Goal: Task Accomplishment & Management: Use online tool/utility

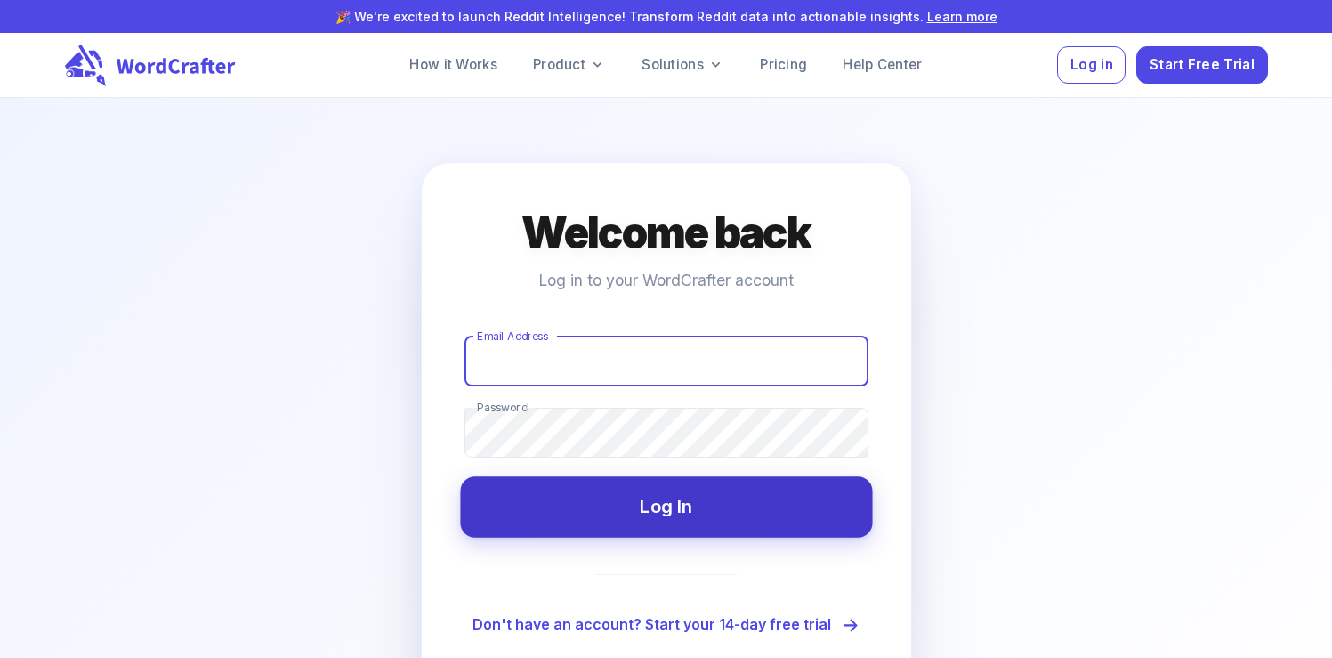
type input "[EMAIL_ADDRESS][DOMAIN_NAME]"
click at [601, 519] on button "Log In" at bounding box center [666, 506] width 412 height 61
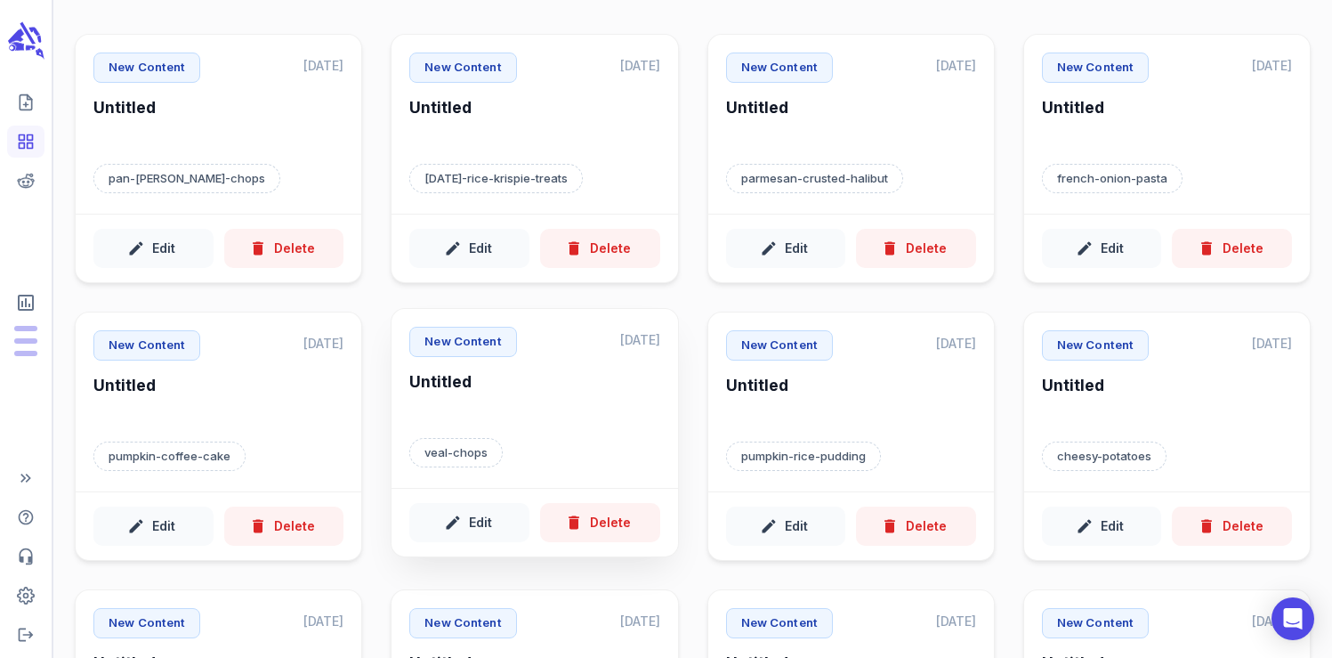
scroll to position [113, 0]
click at [240, 467] on div "New Content [DATE] Untitled pumpkin-coffee-cake" at bounding box center [219, 396] width 286 height 179
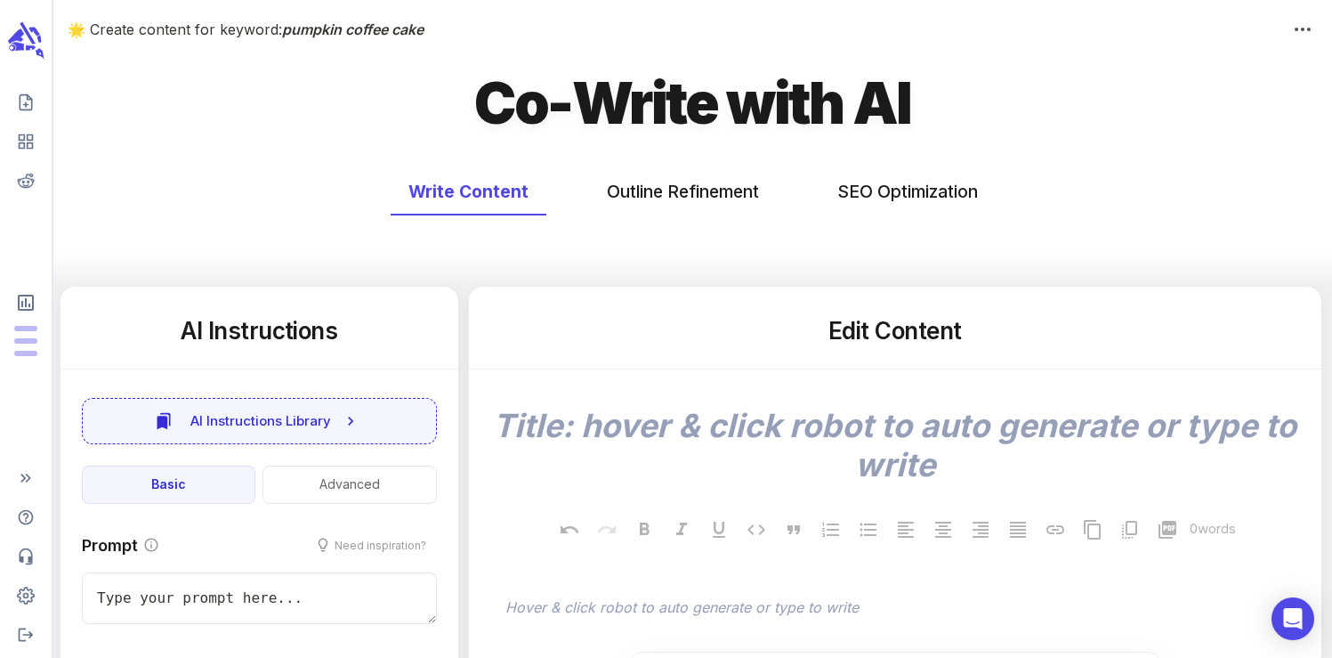
type textarea "x"
click at [903, 192] on button "SEO Optimization" at bounding box center [908, 191] width 176 height 47
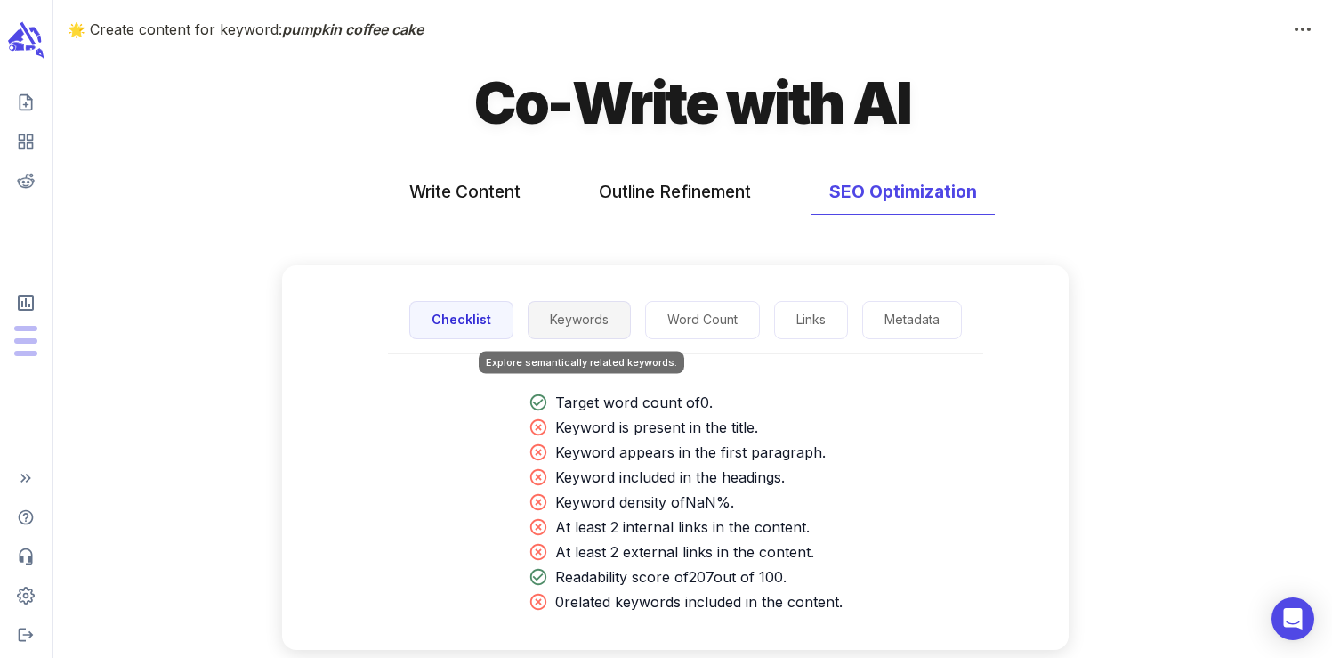
click at [598, 322] on button "Keywords" at bounding box center [579, 320] width 103 height 38
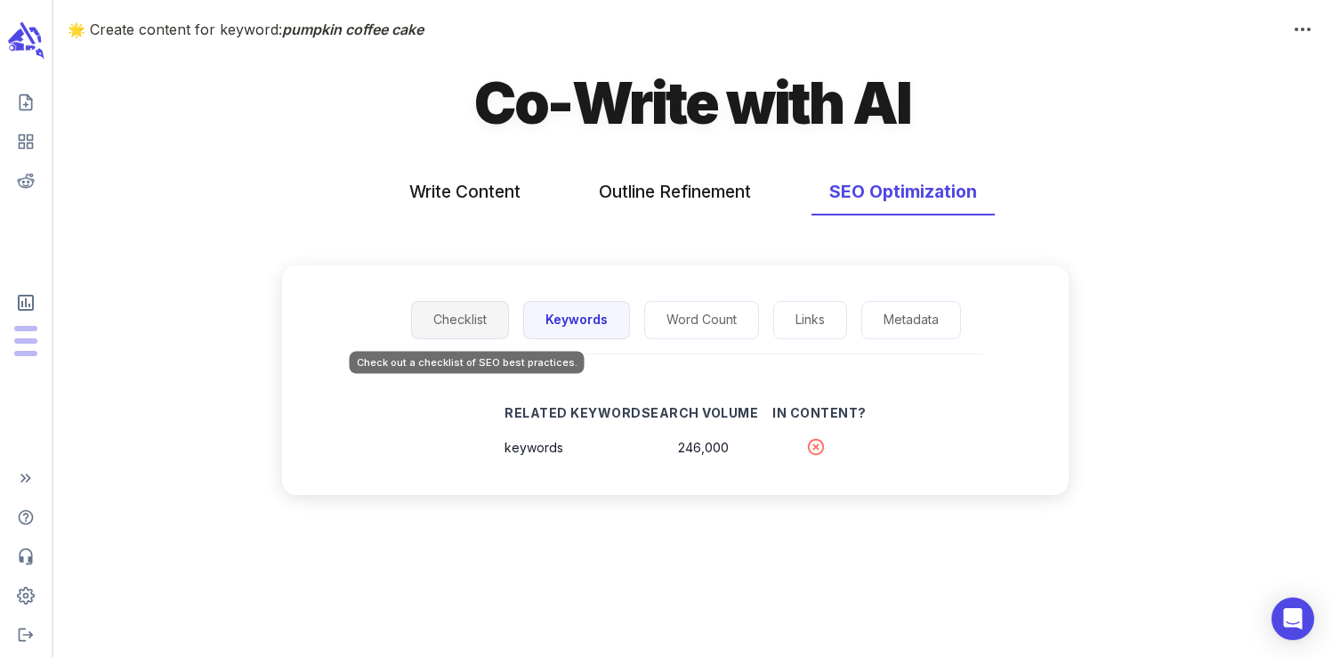
click at [468, 314] on button "Checklist" at bounding box center [460, 320] width 98 height 38
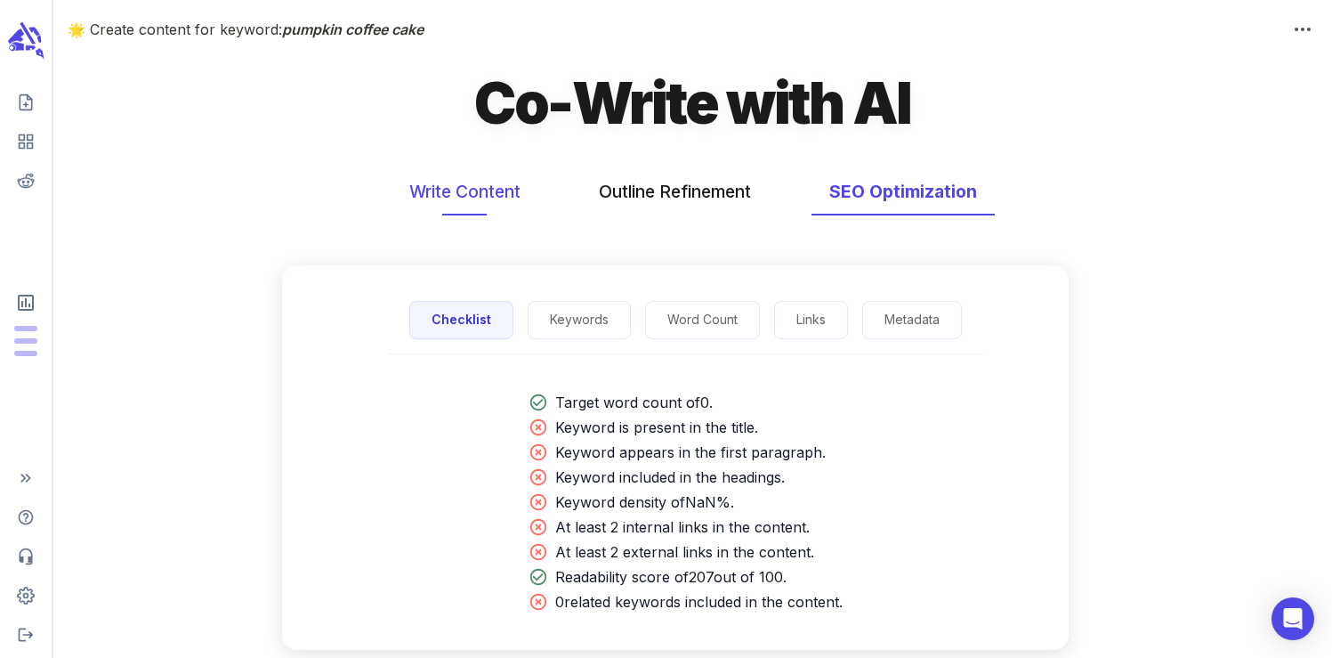
click at [474, 192] on button "Write Content" at bounding box center [465, 191] width 147 height 47
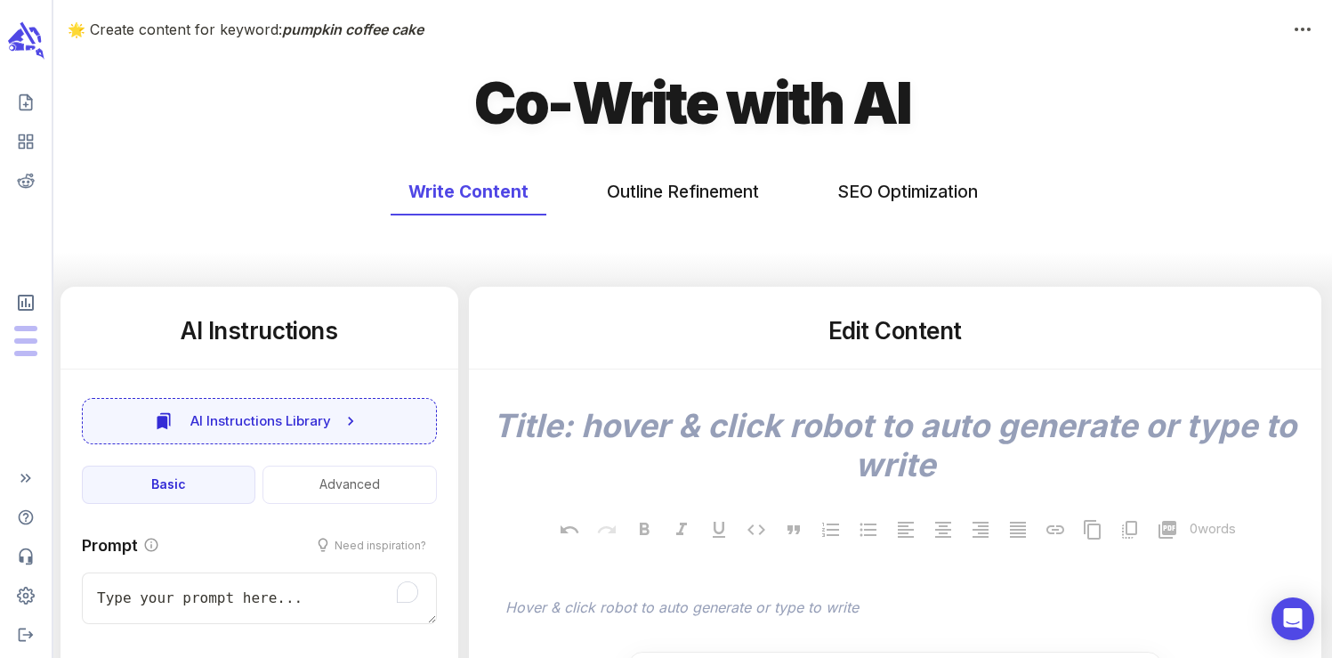
type textarea "x"
click at [36, 40] on icon "scrollable content" at bounding box center [25, 41] width 40 height 42
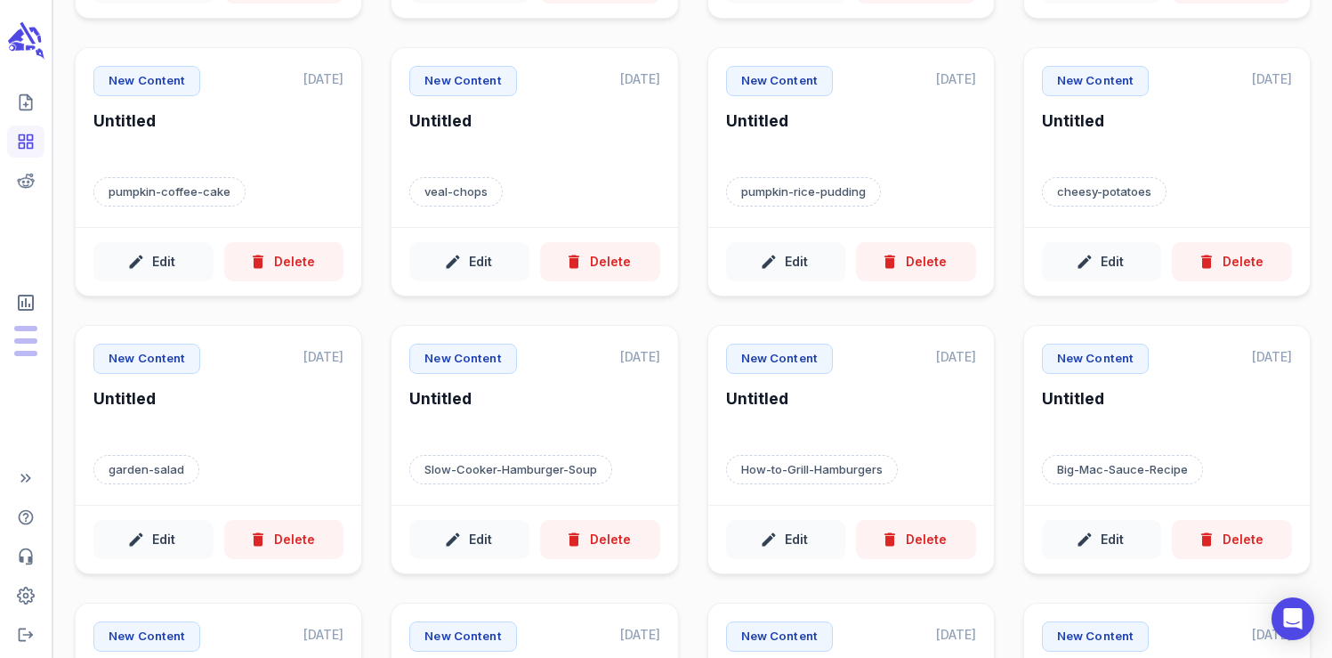
scroll to position [378, 0]
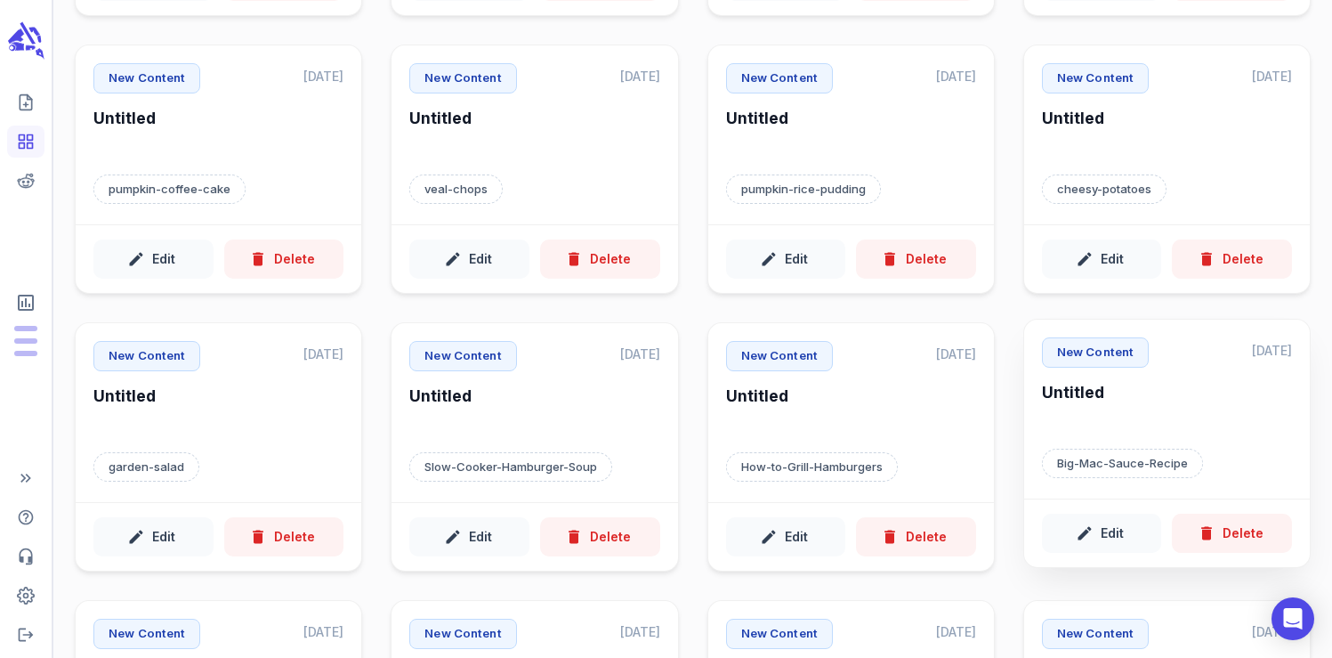
click at [1143, 471] on p "Big-Mac-Sauce-Recipe" at bounding box center [1122, 464] width 161 height 30
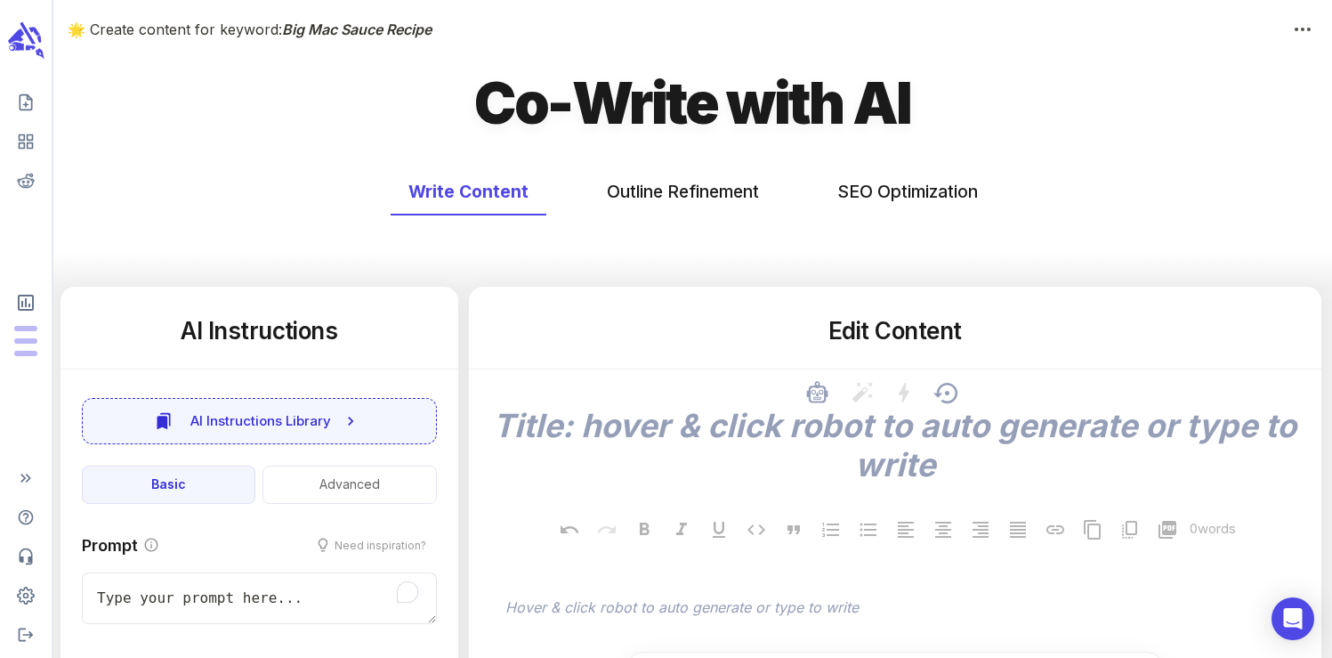
type textarea "x"
type input "282"
type textarea "x"
click at [879, 210] on button "SEO Optimization" at bounding box center [908, 191] width 176 height 47
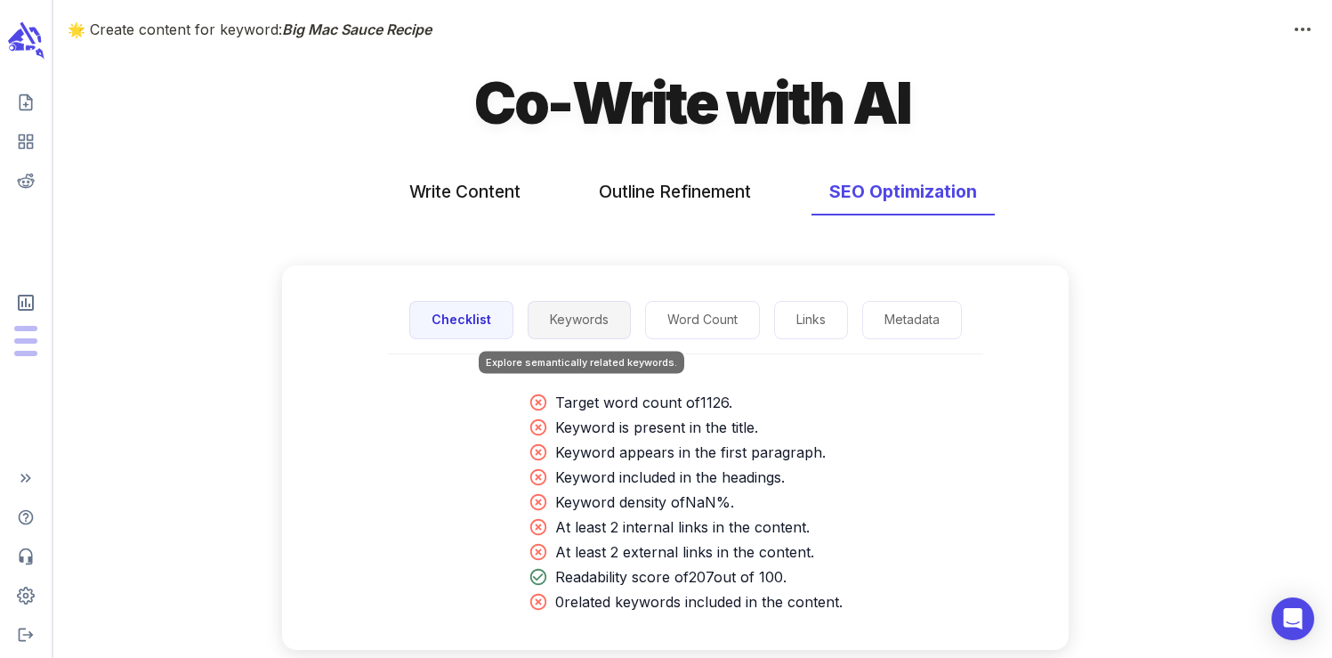
click at [566, 336] on button "Keywords" at bounding box center [579, 320] width 103 height 38
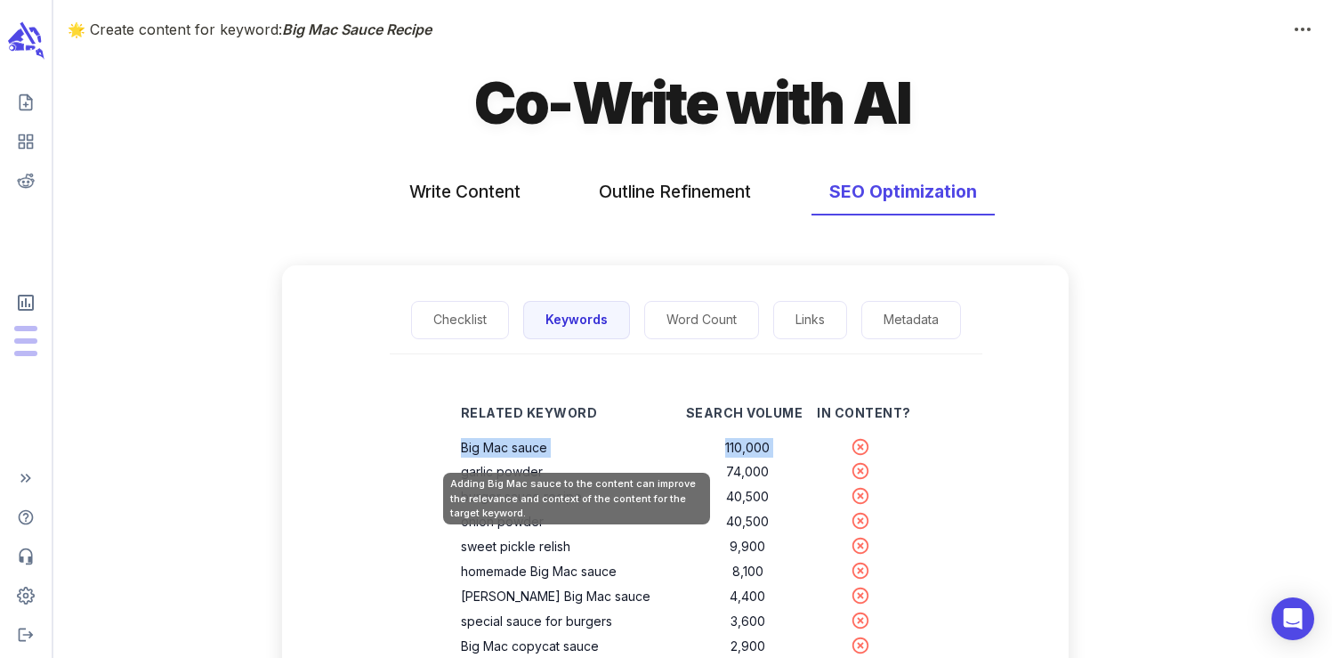
drag, startPoint x: 465, startPoint y: 448, endPoint x: 489, endPoint y: 459, distance: 26.7
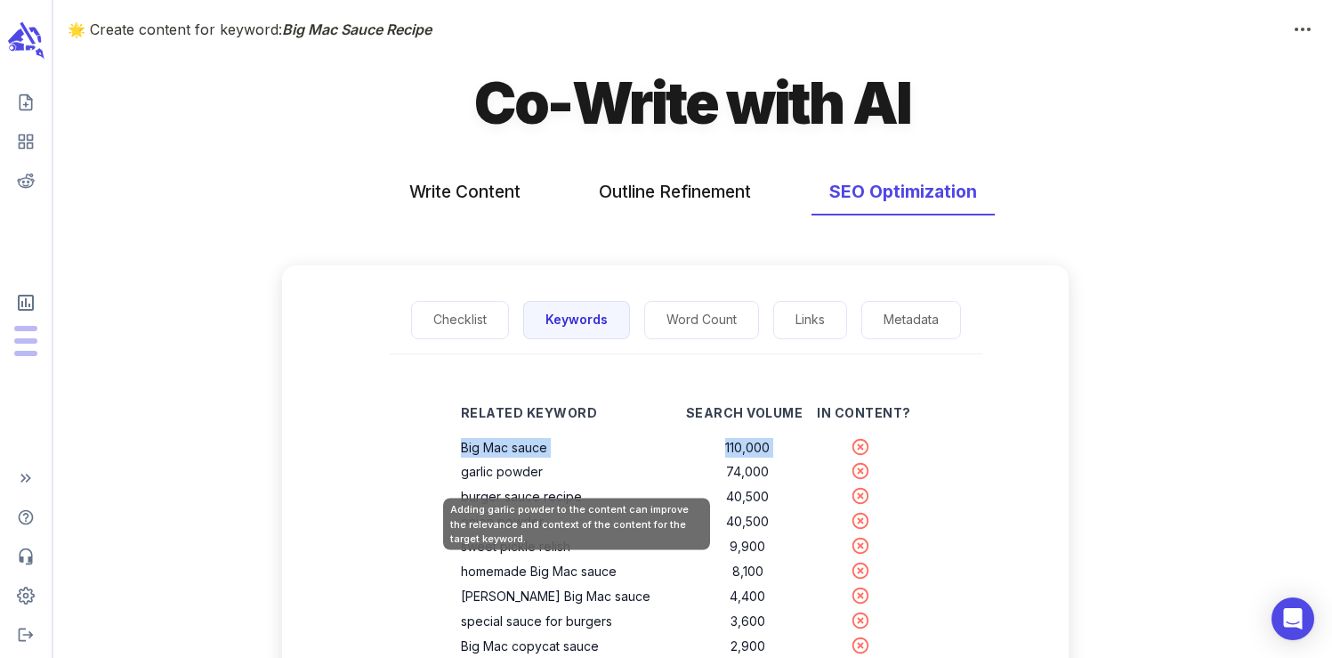
click at [581, 462] on th "garlic powder" at bounding box center [573, 471] width 225 height 25
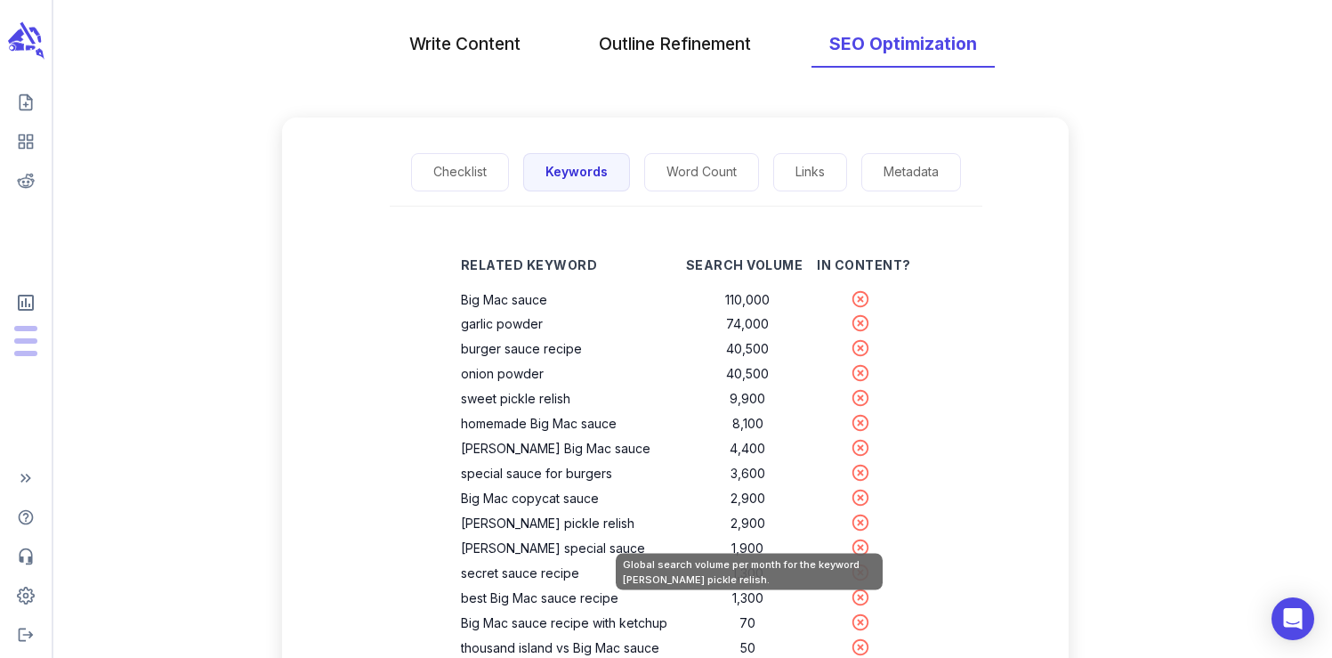
scroll to position [159, 0]
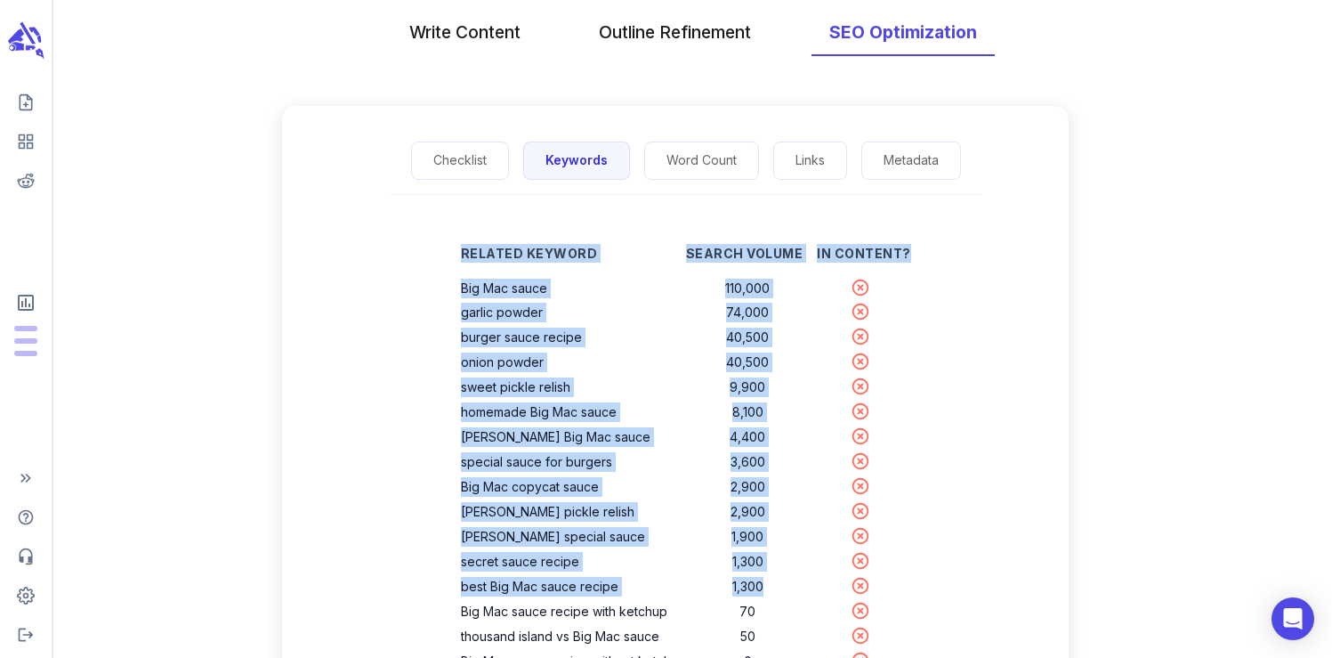
drag, startPoint x: 766, startPoint y: 586, endPoint x: 463, endPoint y: 287, distance: 426.1
click at [463, 287] on div "Related Keyword Search Volume In Content? Big Mac sauce 110,000 garlic powder 7…" at bounding box center [686, 508] width 507 height 571
copy table "Related Keyword Search Volume In Content? Big Mac sauce 110,000 garlic powder 7…"
click at [459, 162] on button "Checklist" at bounding box center [460, 161] width 98 height 38
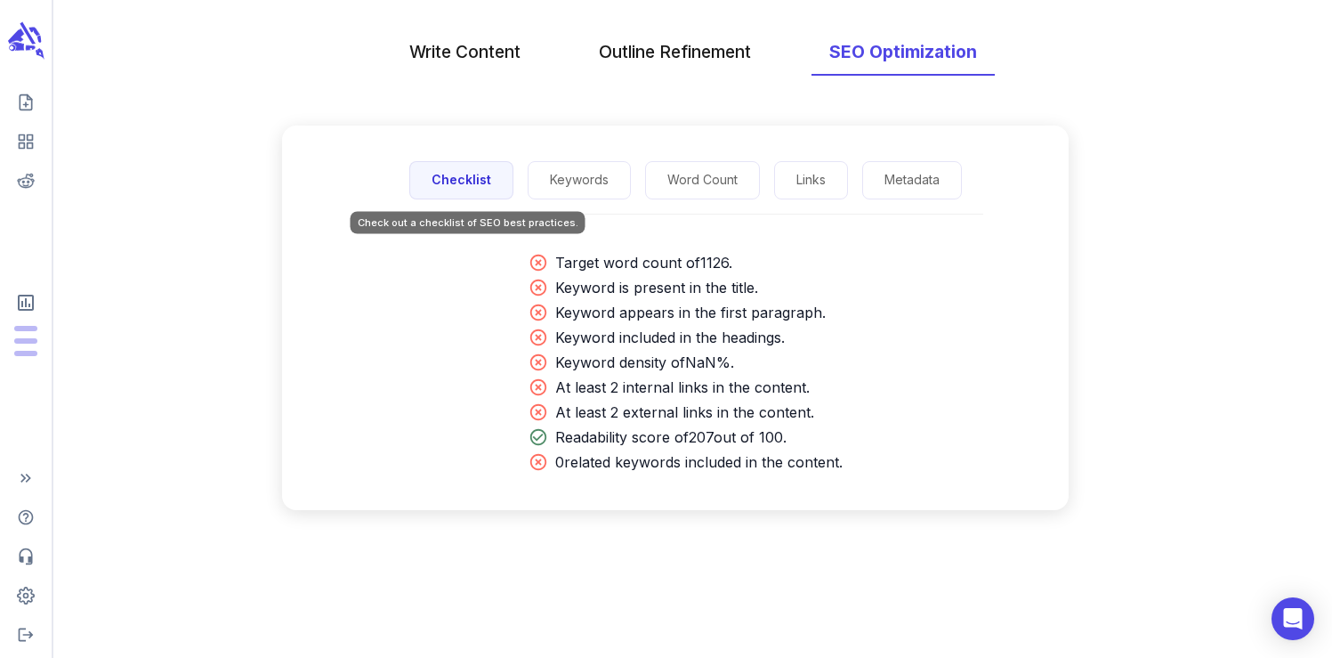
scroll to position [140, 0]
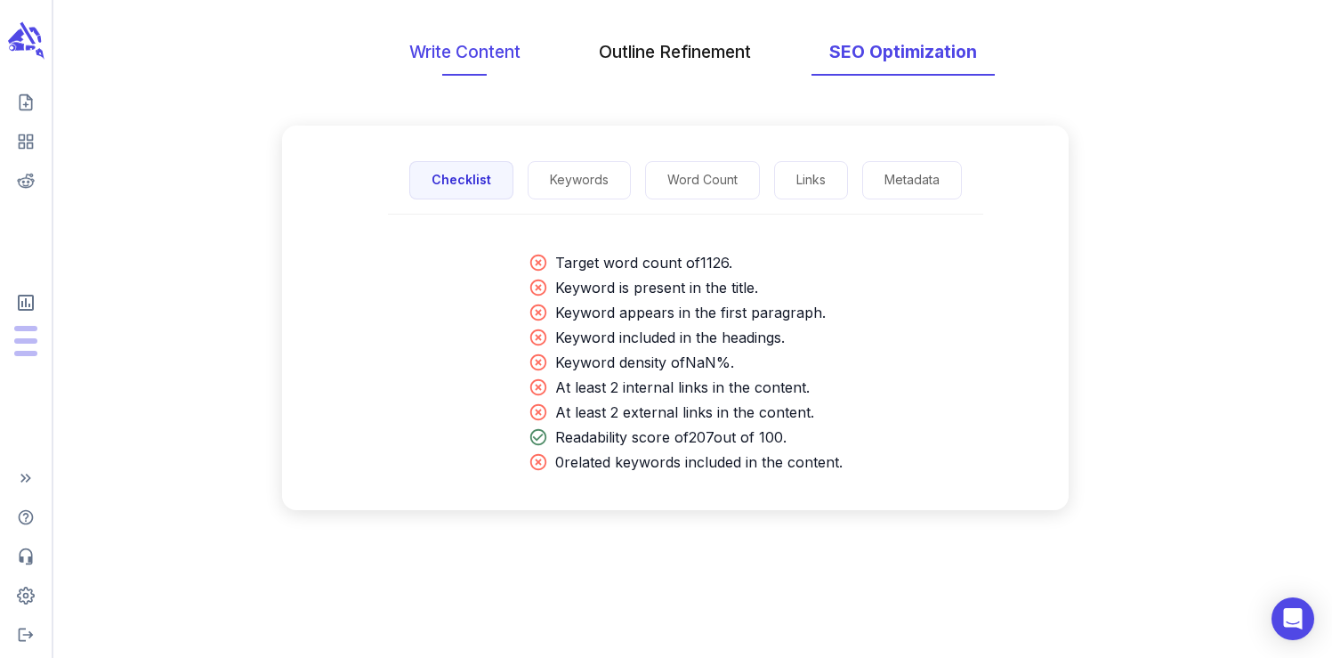
click at [474, 57] on button "Write Content" at bounding box center [465, 51] width 147 height 47
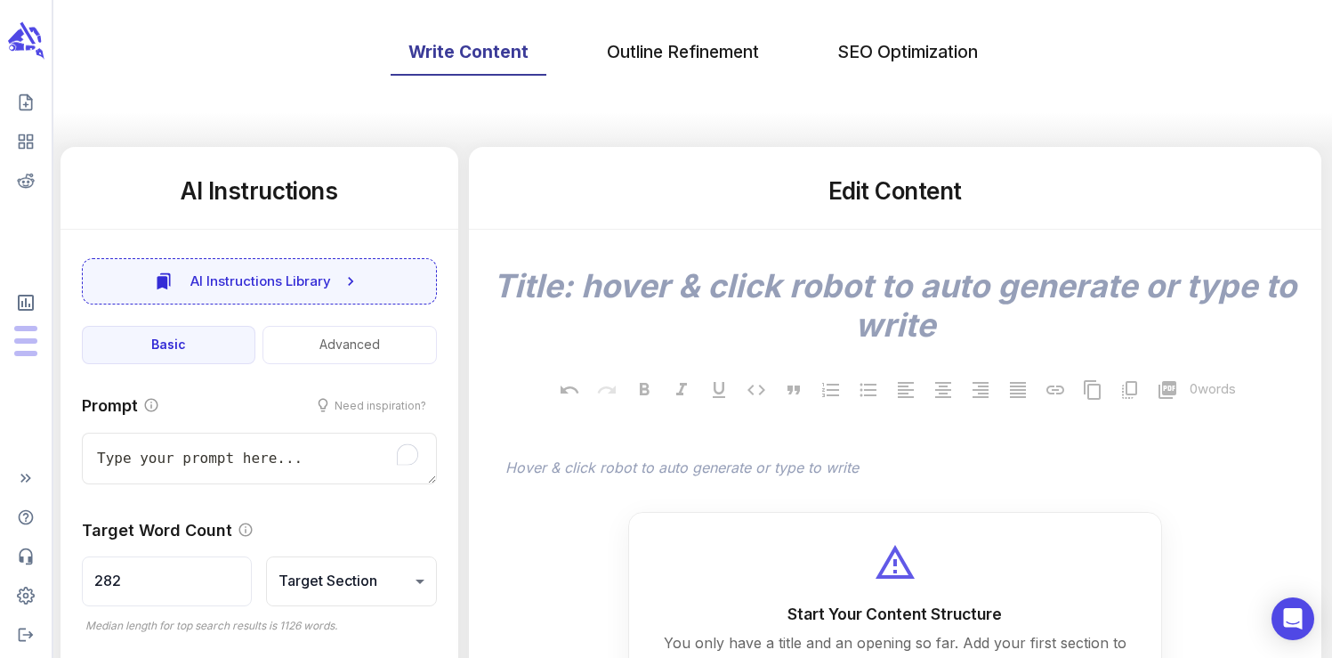
scroll to position [0, 0]
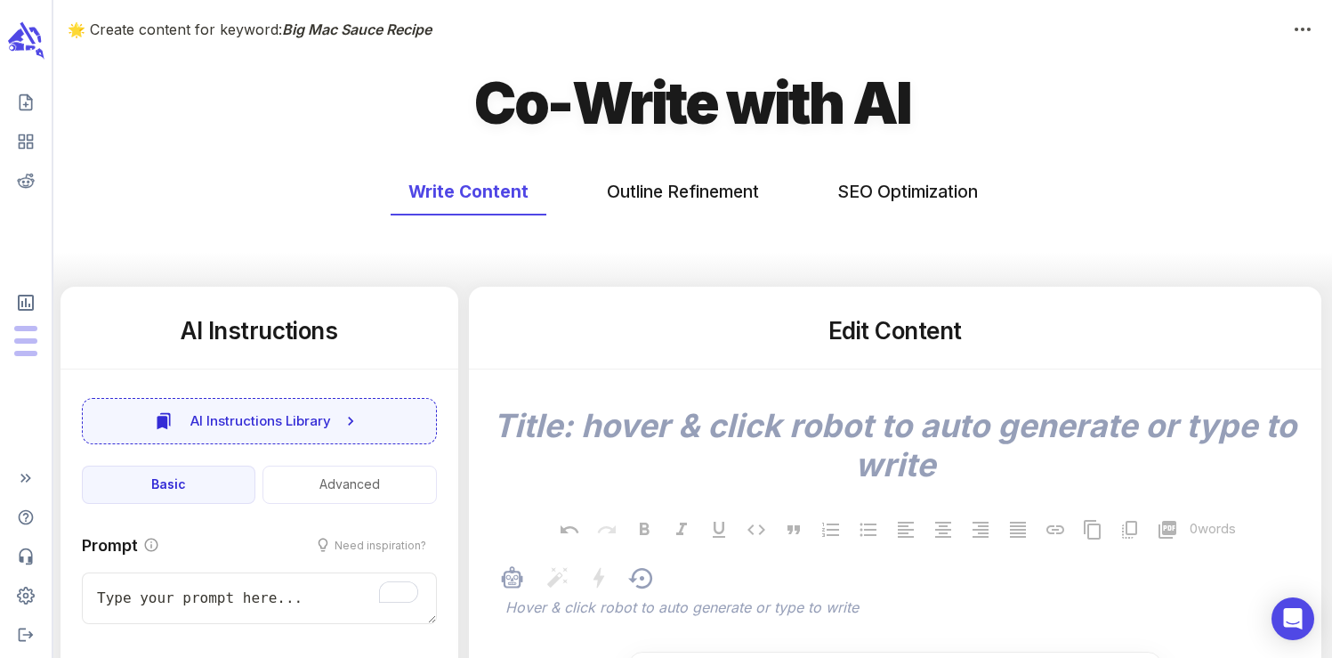
click at [594, 618] on p "﻿" at bounding box center [904, 608] width 797 height 21
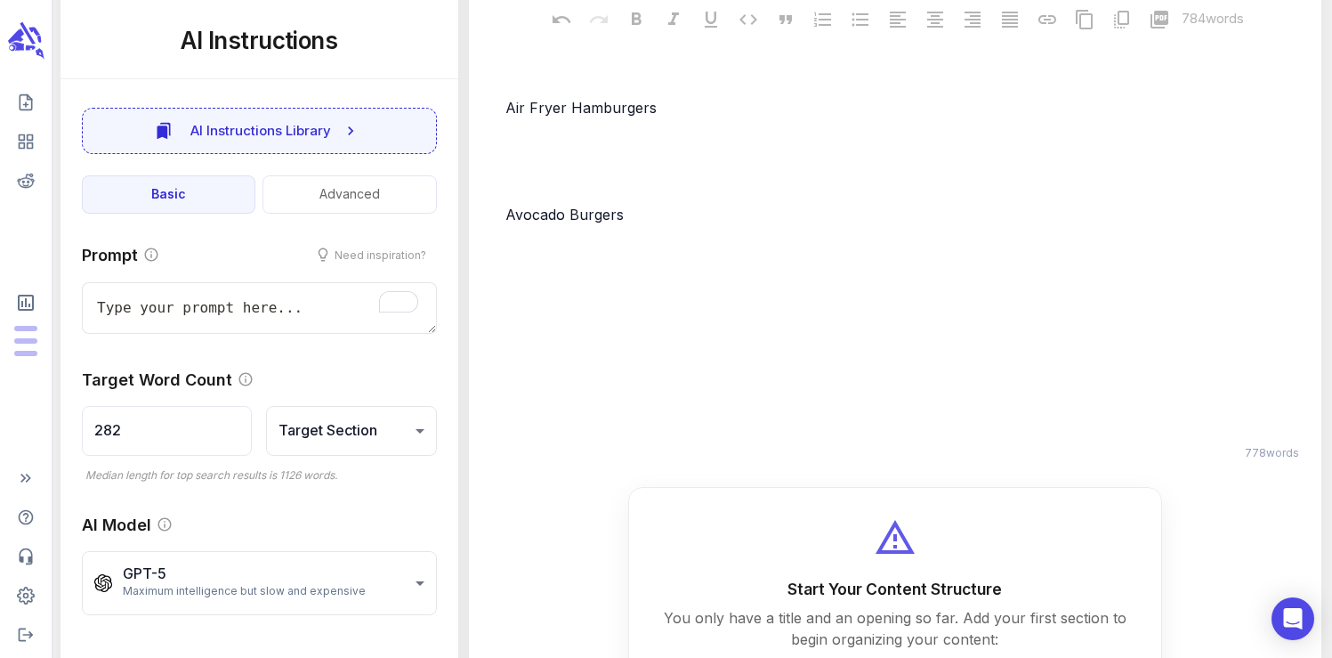
type textarea "x"
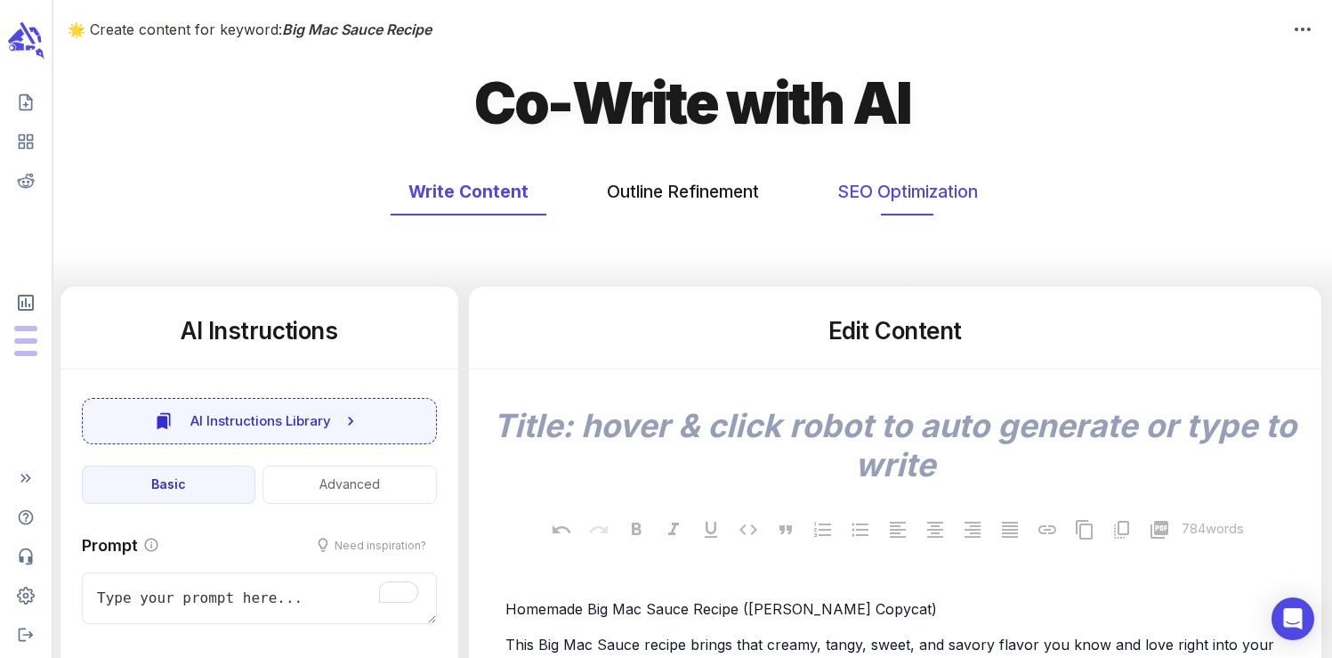
click at [883, 194] on button "SEO Optimization" at bounding box center [908, 191] width 176 height 47
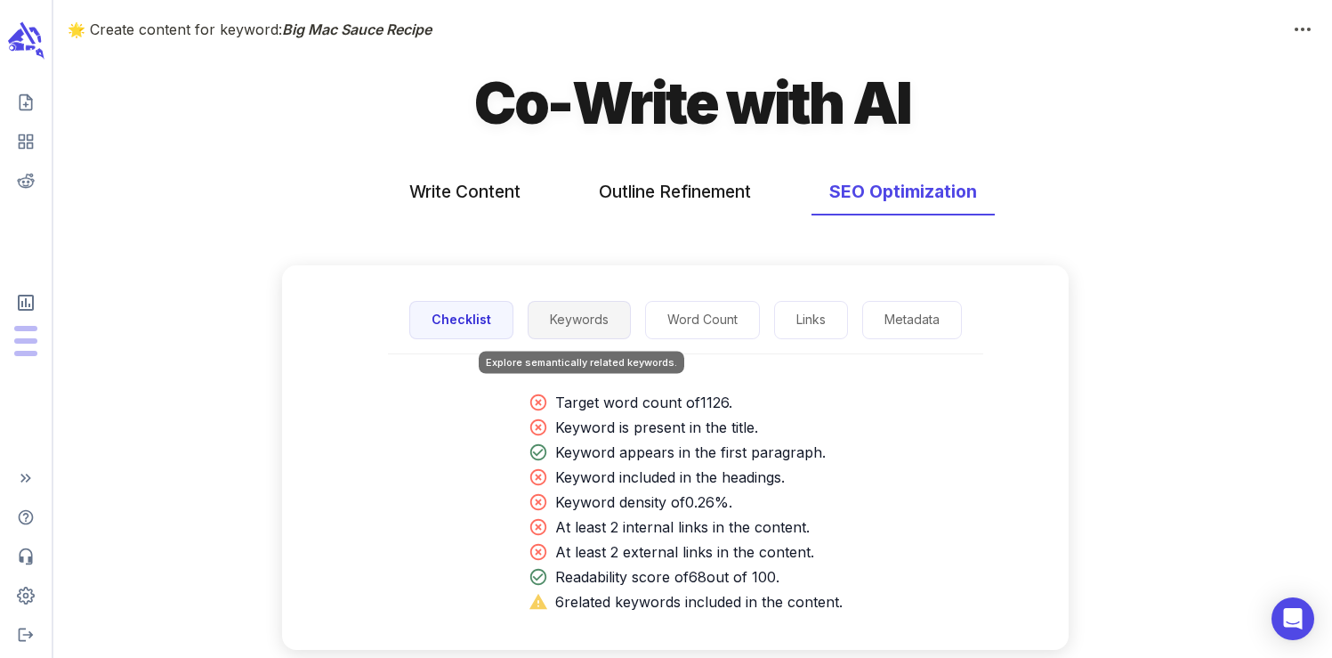
click at [590, 335] on button "Keywords" at bounding box center [579, 320] width 103 height 38
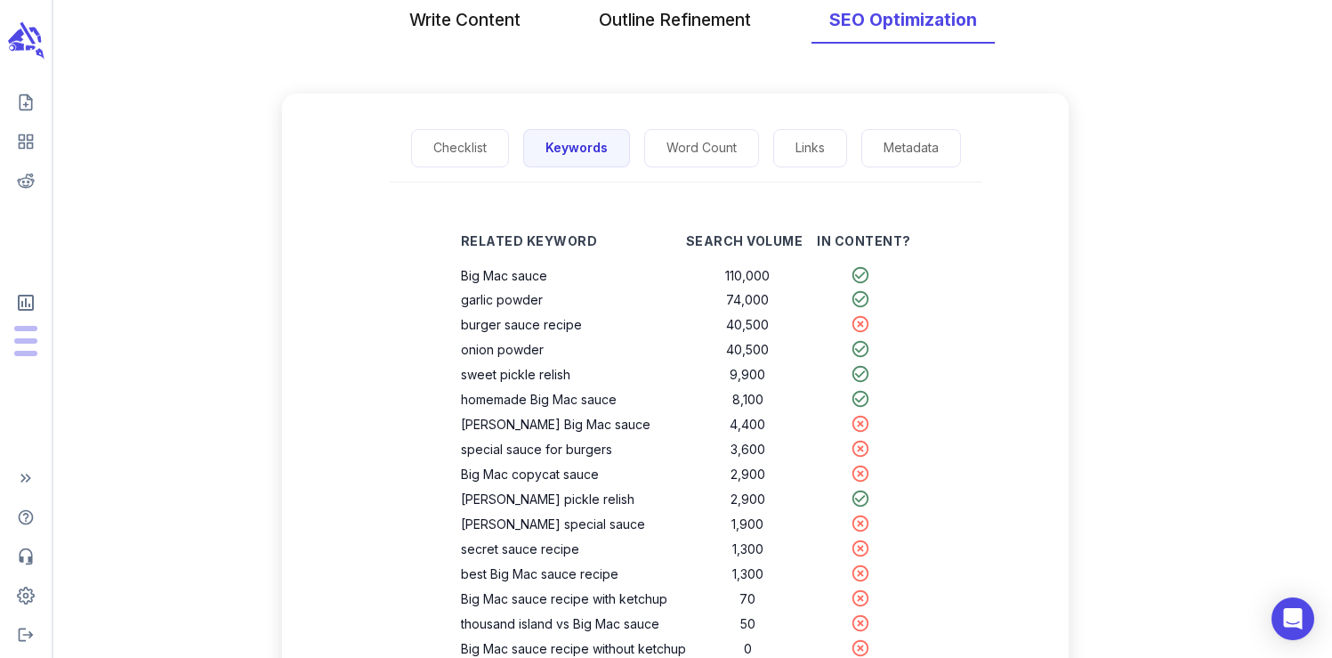
scroll to position [173, 0]
click at [485, 26] on button "Write Content" at bounding box center [465, 19] width 147 height 47
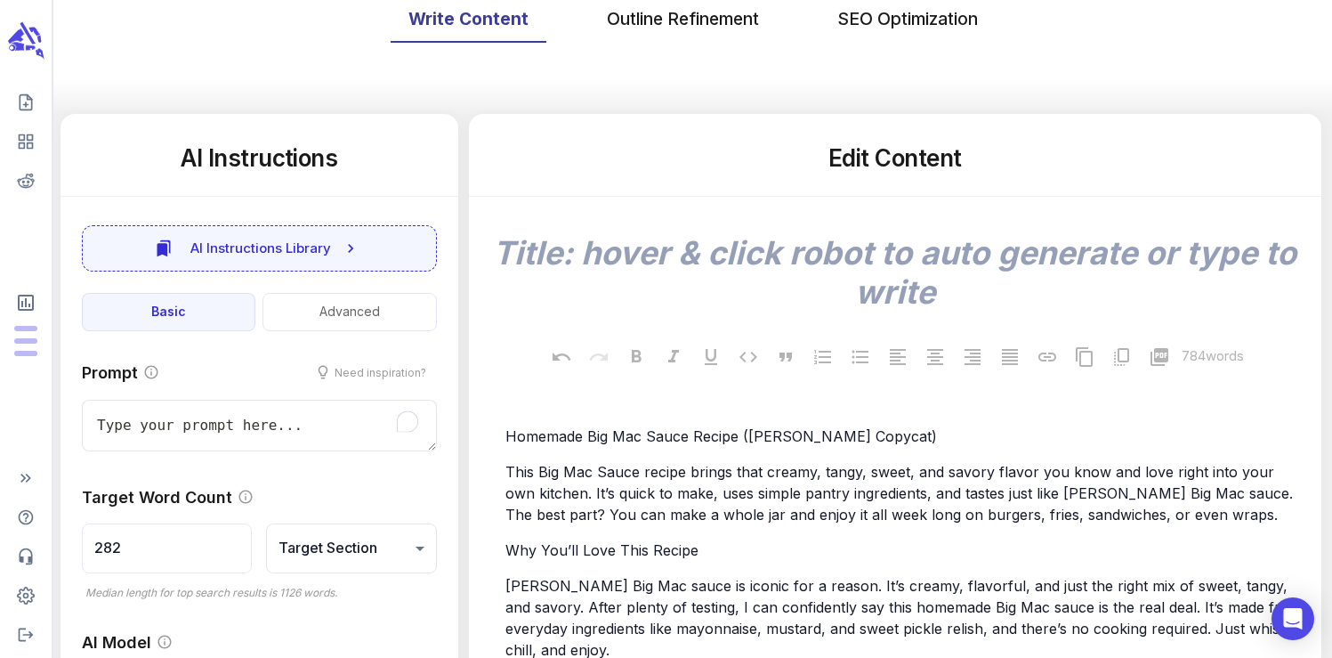
scroll to position [0, 0]
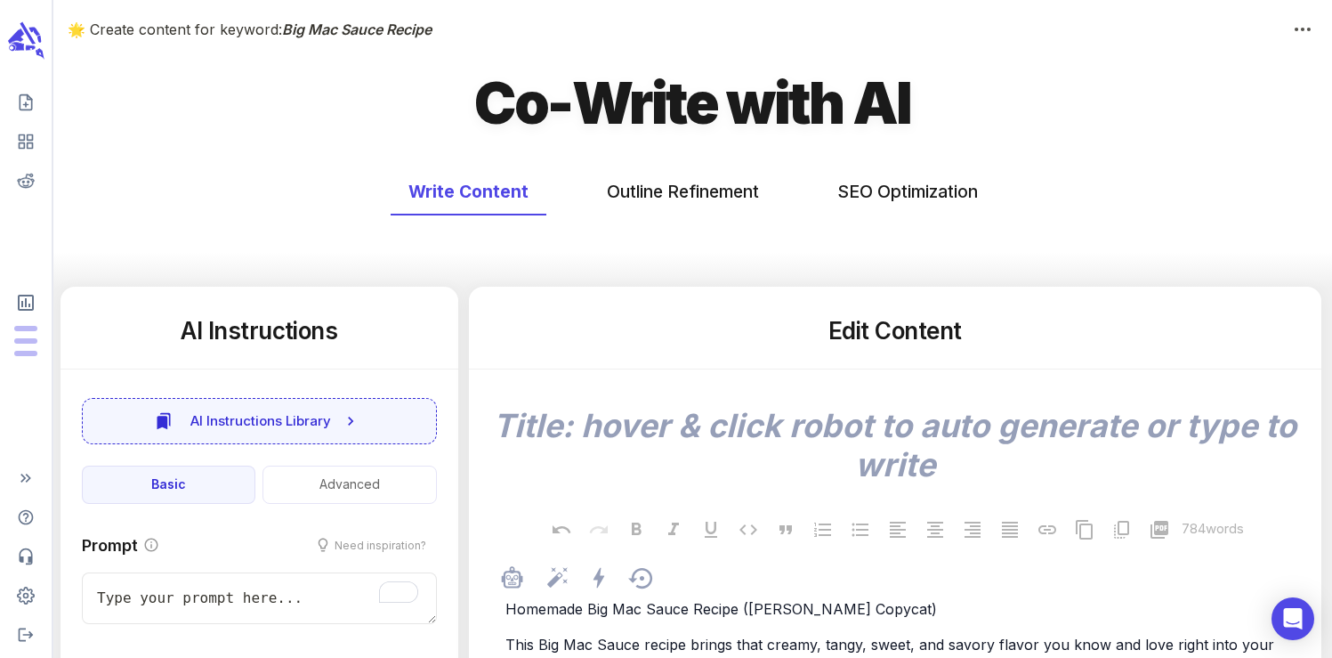
click at [561, 604] on span "Homemade Big Mac Sauce Recipe ([PERSON_NAME] Copycat)" at bounding box center [722, 609] width 432 height 18
click at [560, 611] on span "Homemade Big Mac Sauce Recipe ([PERSON_NAME] Copycat)" at bounding box center [722, 609] width 432 height 18
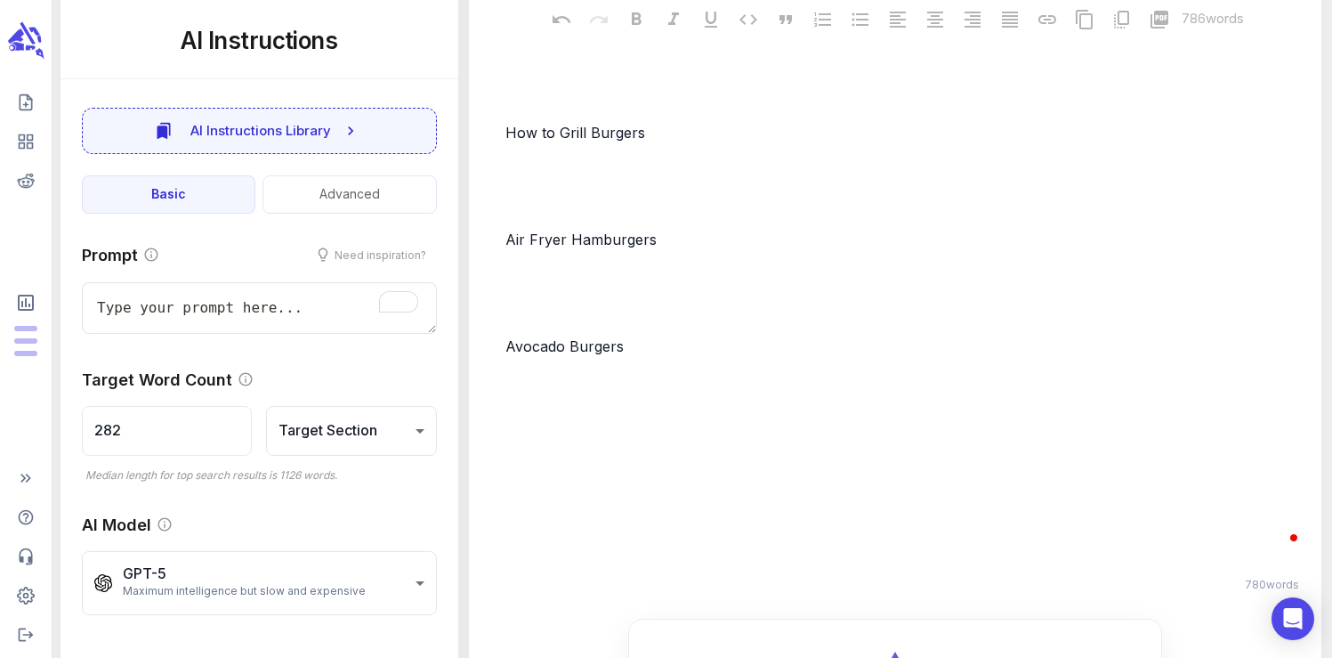
type textarea "x"
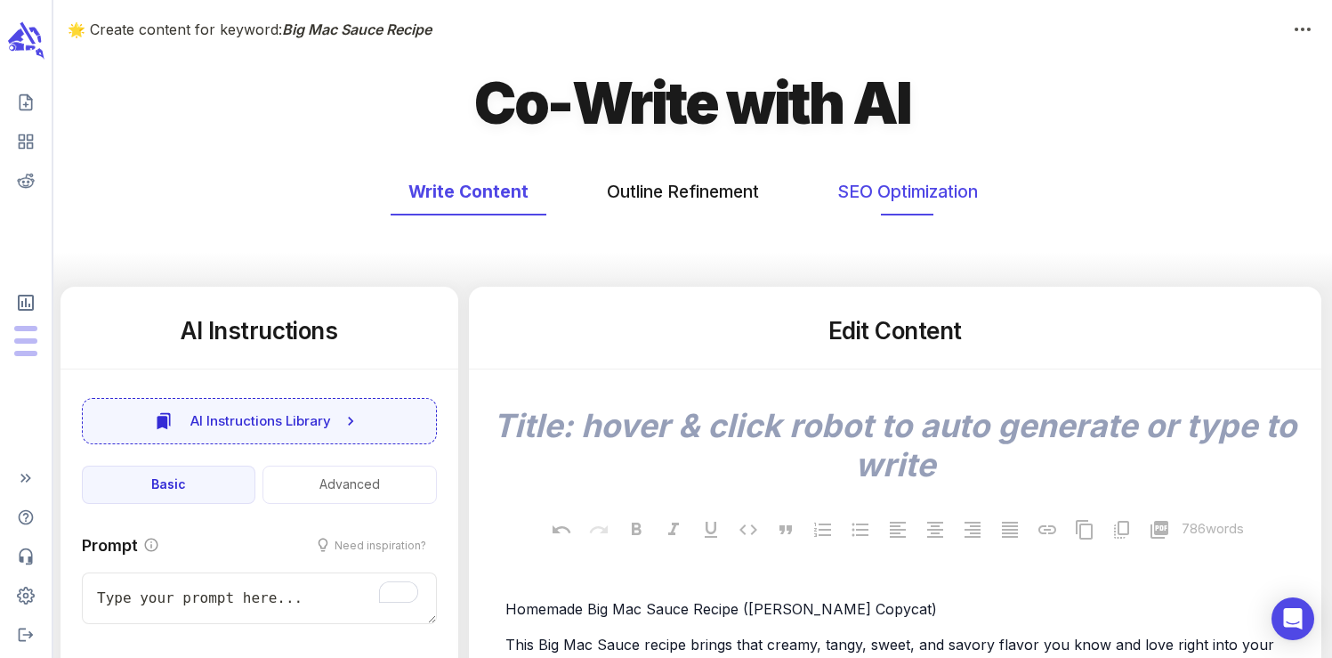
click at [887, 178] on button "SEO Optimization" at bounding box center [908, 191] width 176 height 47
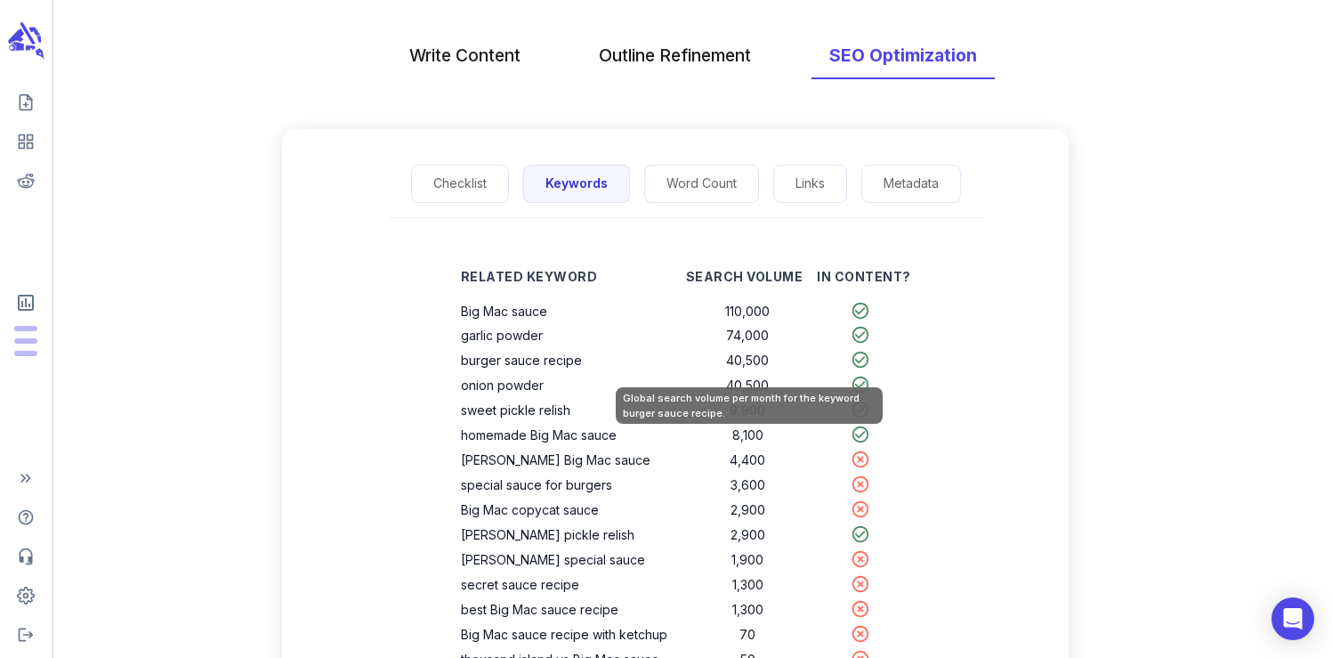
scroll to position [141, 0]
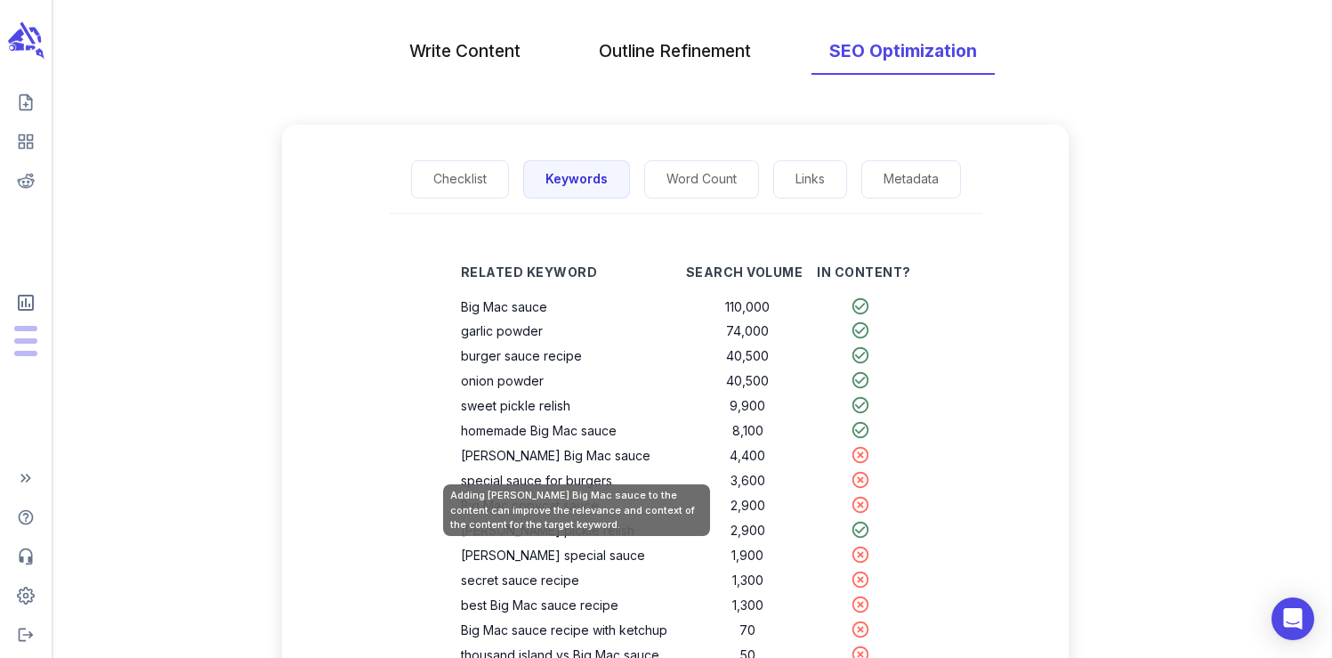
click at [555, 463] on th "[PERSON_NAME] Big Mac sauce" at bounding box center [573, 455] width 225 height 25
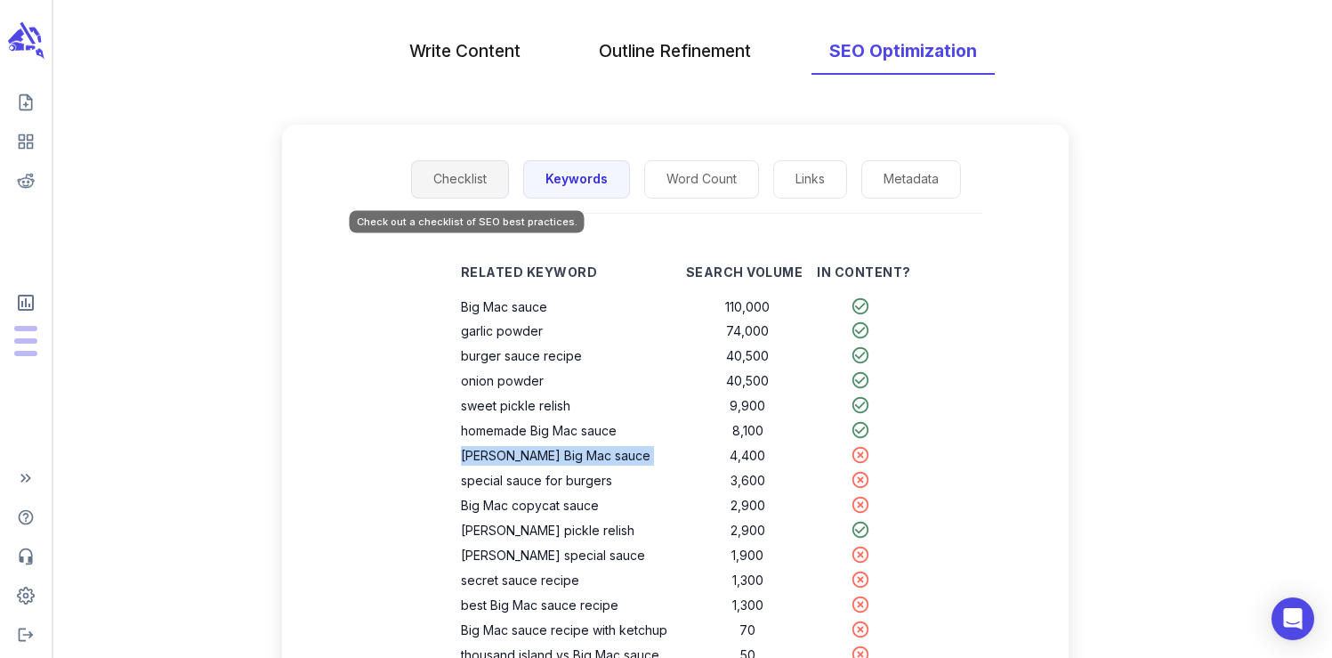
click at [476, 171] on button "Checklist" at bounding box center [460, 179] width 98 height 38
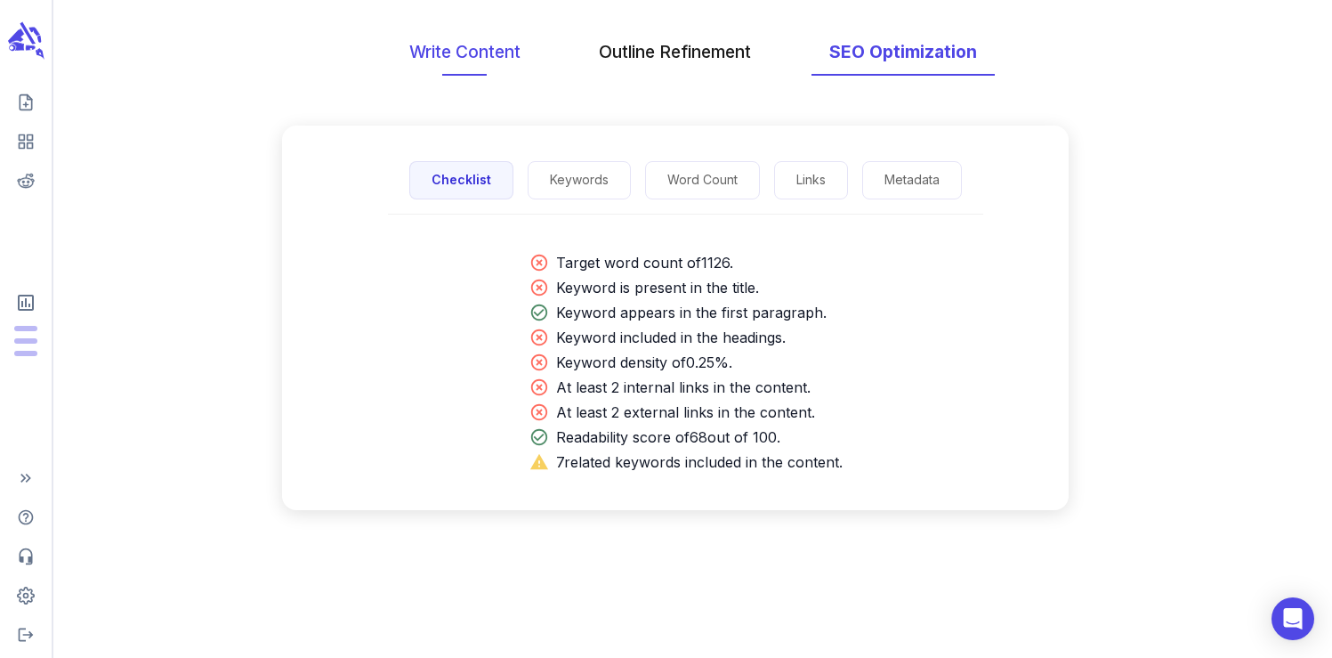
click at [501, 60] on button "Write Content" at bounding box center [465, 51] width 147 height 47
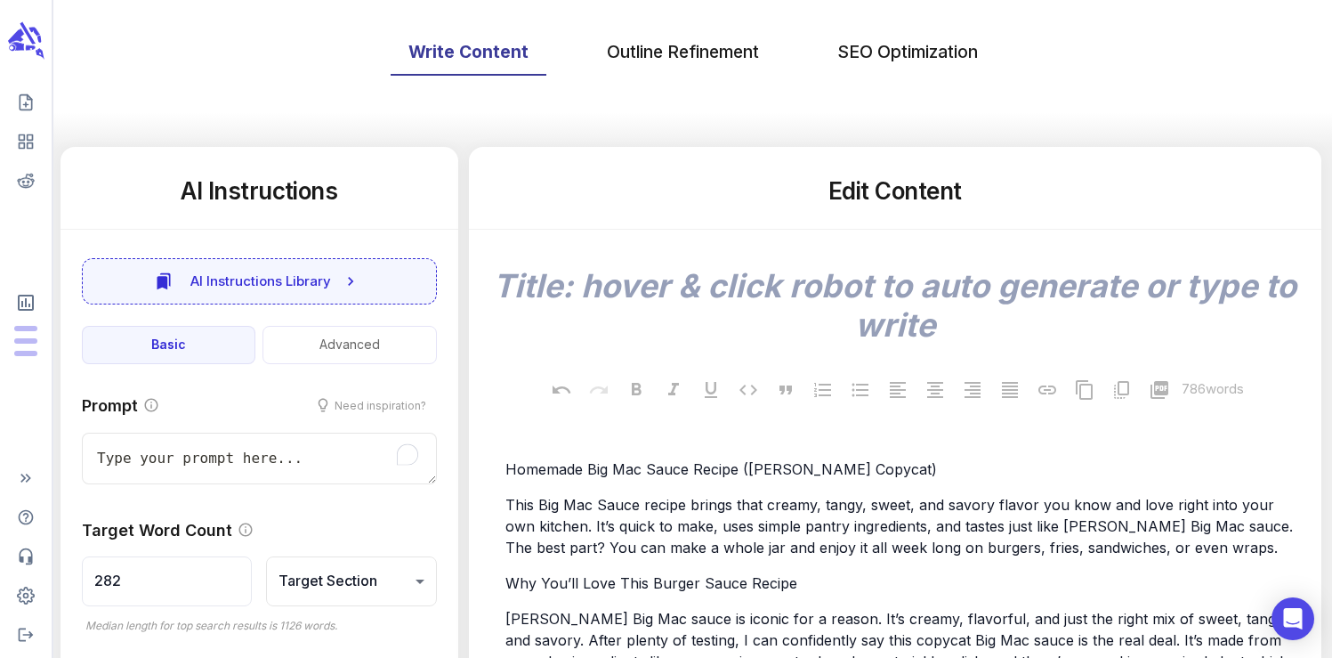
scroll to position [0, 0]
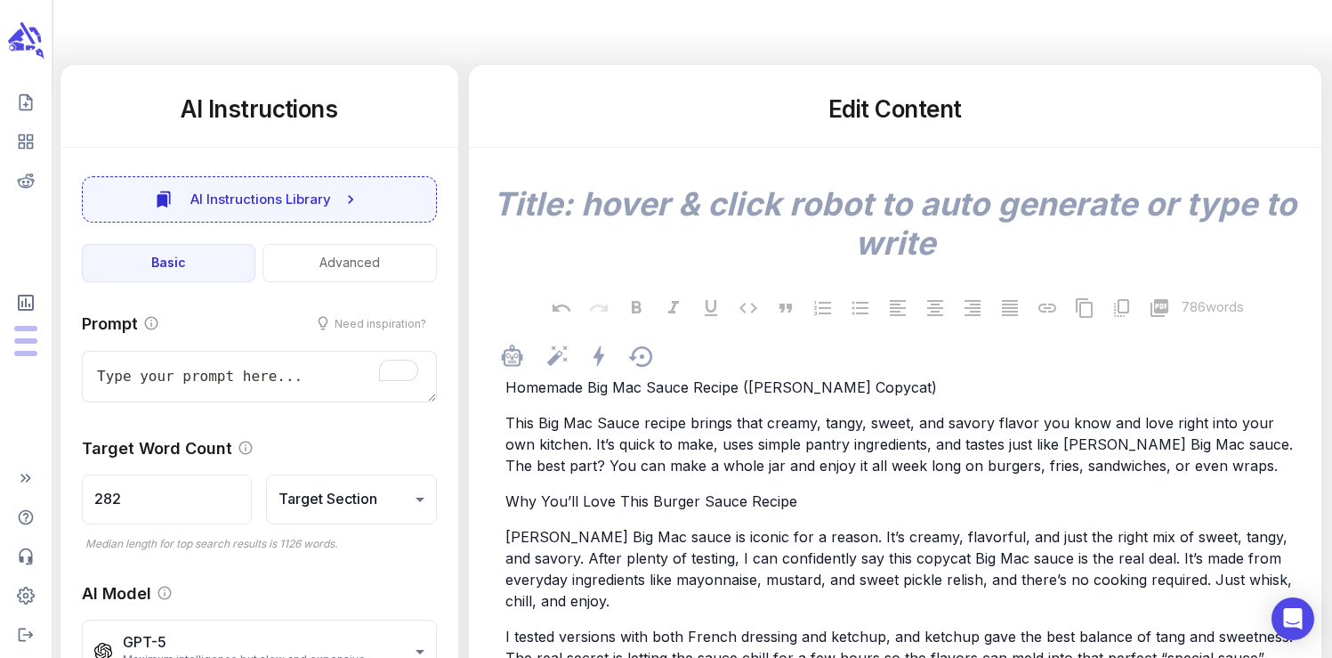
click at [925, 389] on p "Homemade Big Mac Sauce Recipe ([PERSON_NAME] Copycat)" at bounding box center [904, 386] width 797 height 21
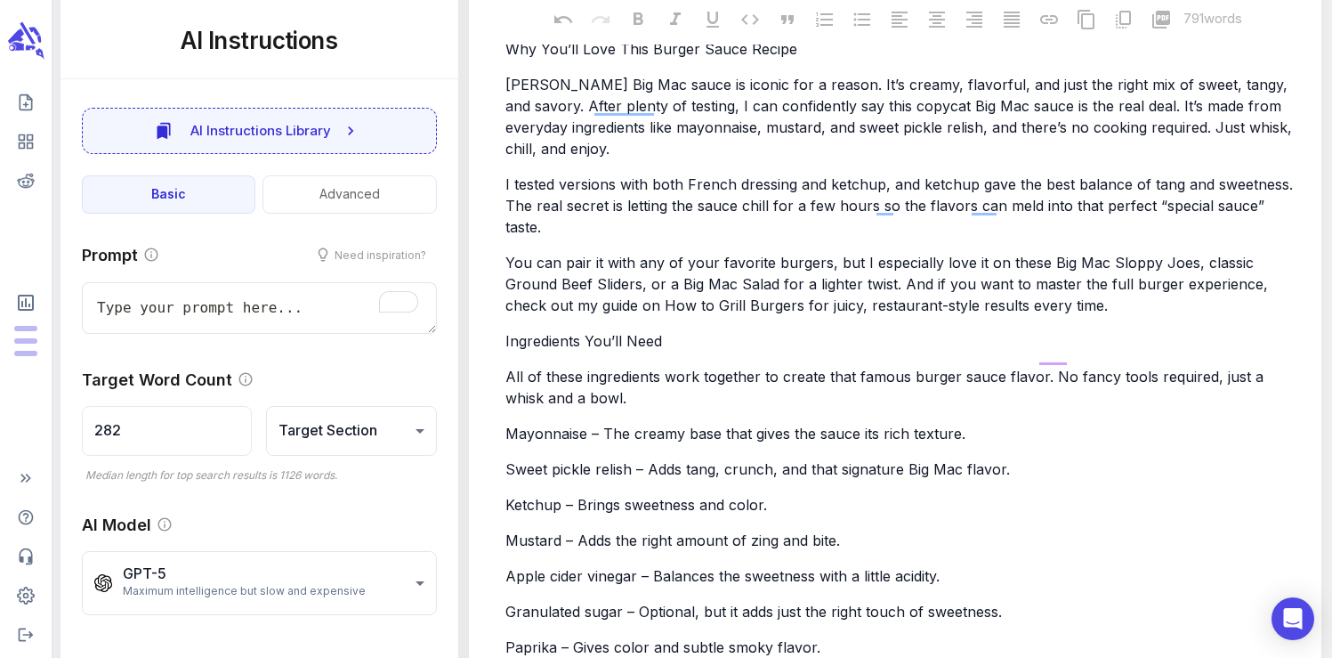
scroll to position [0, 0]
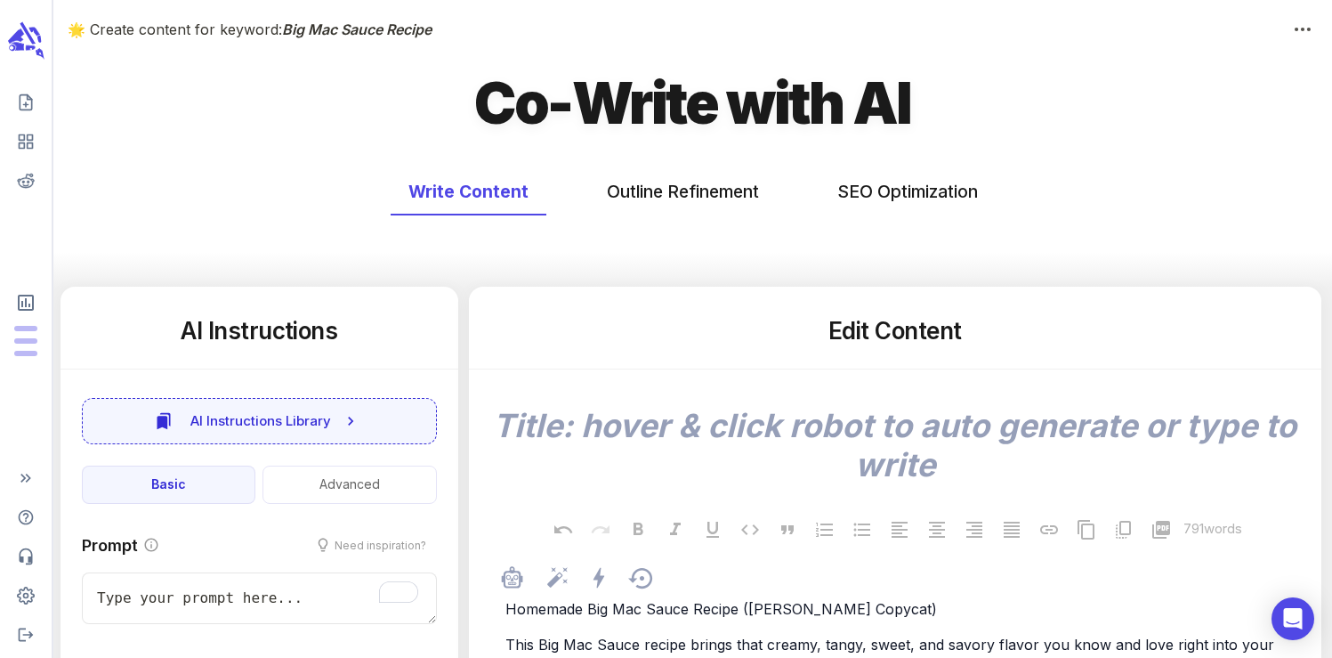
type textarea "x"
click at [862, 194] on button "SEO Optimization" at bounding box center [908, 191] width 176 height 47
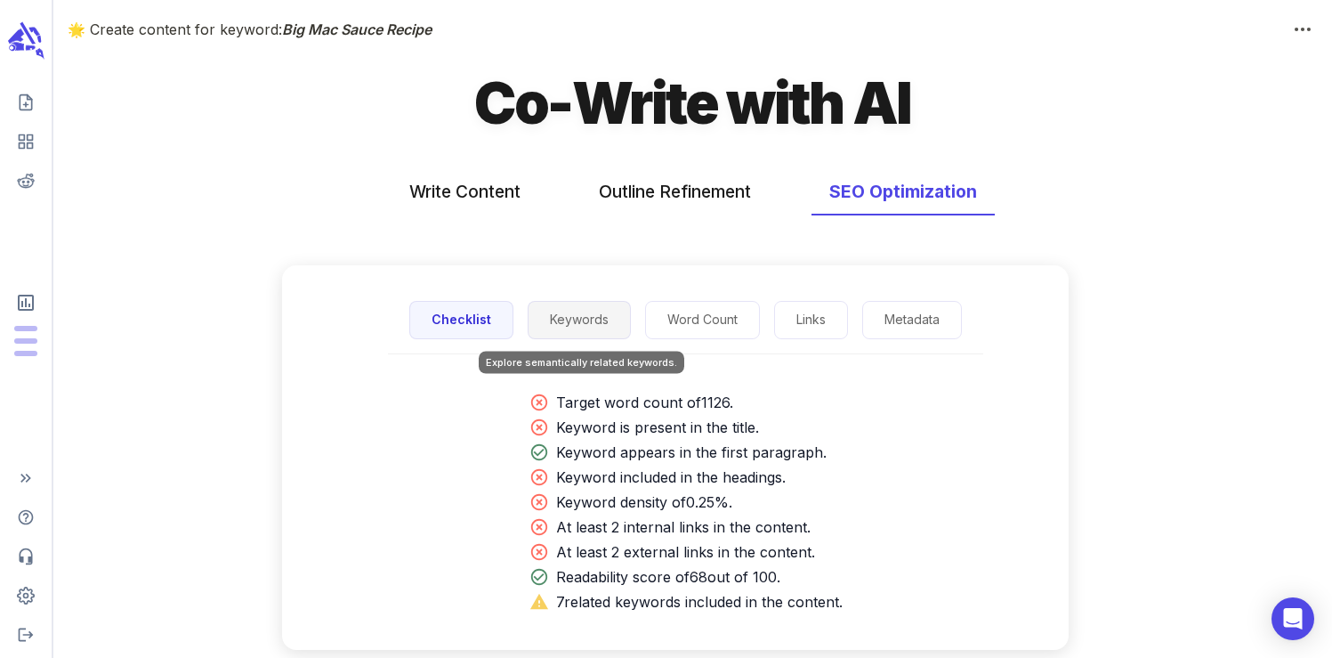
click at [590, 329] on button "Keywords" at bounding box center [579, 320] width 103 height 38
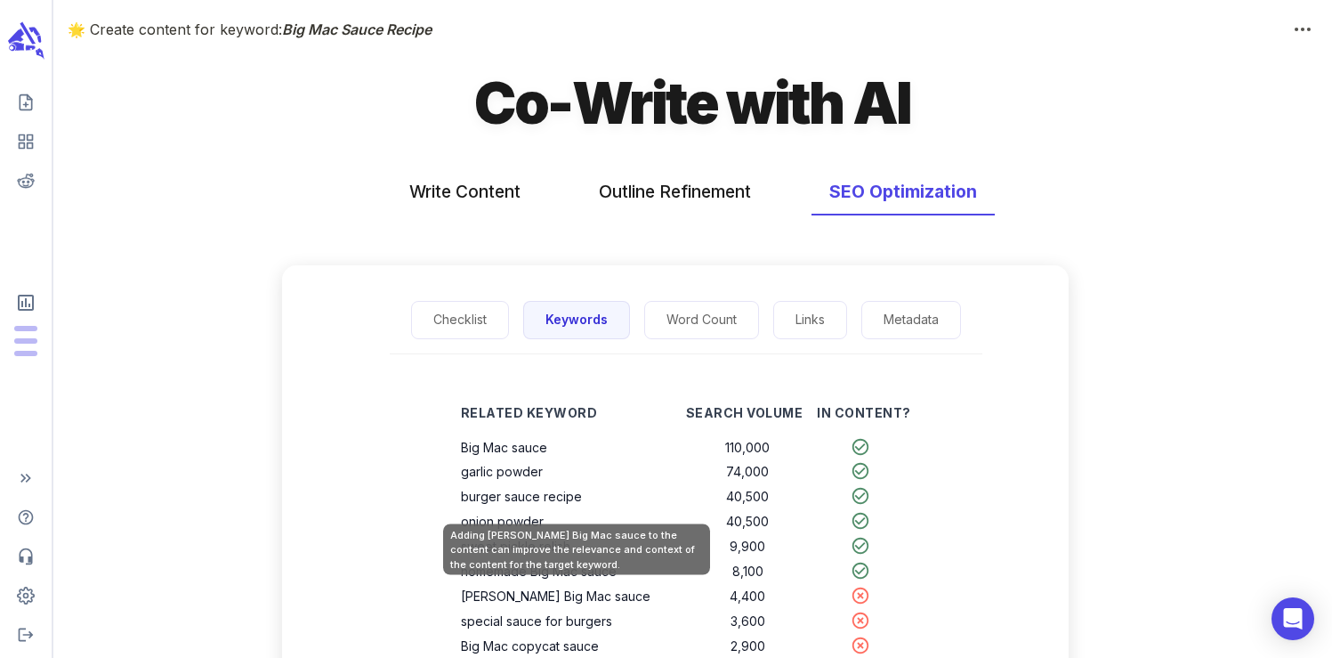
click at [555, 603] on th "[PERSON_NAME] Big Mac sauce" at bounding box center [573, 596] width 225 height 25
drag, startPoint x: 627, startPoint y: 600, endPoint x: 465, endPoint y: 602, distance: 162.0
click at [465, 602] on th "[PERSON_NAME] Big Mac sauce" at bounding box center [573, 596] width 225 height 25
copy th "[PERSON_NAME] Big Mac sauce"
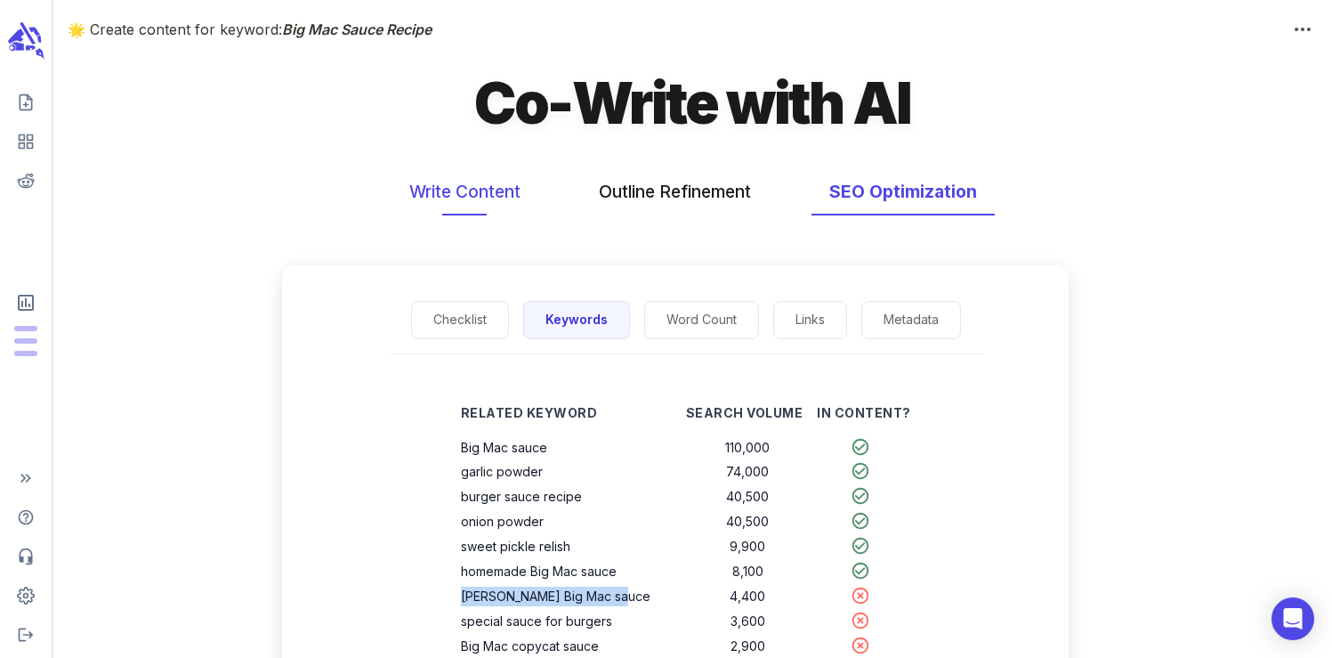
click at [457, 180] on button "Write Content" at bounding box center [465, 191] width 147 height 47
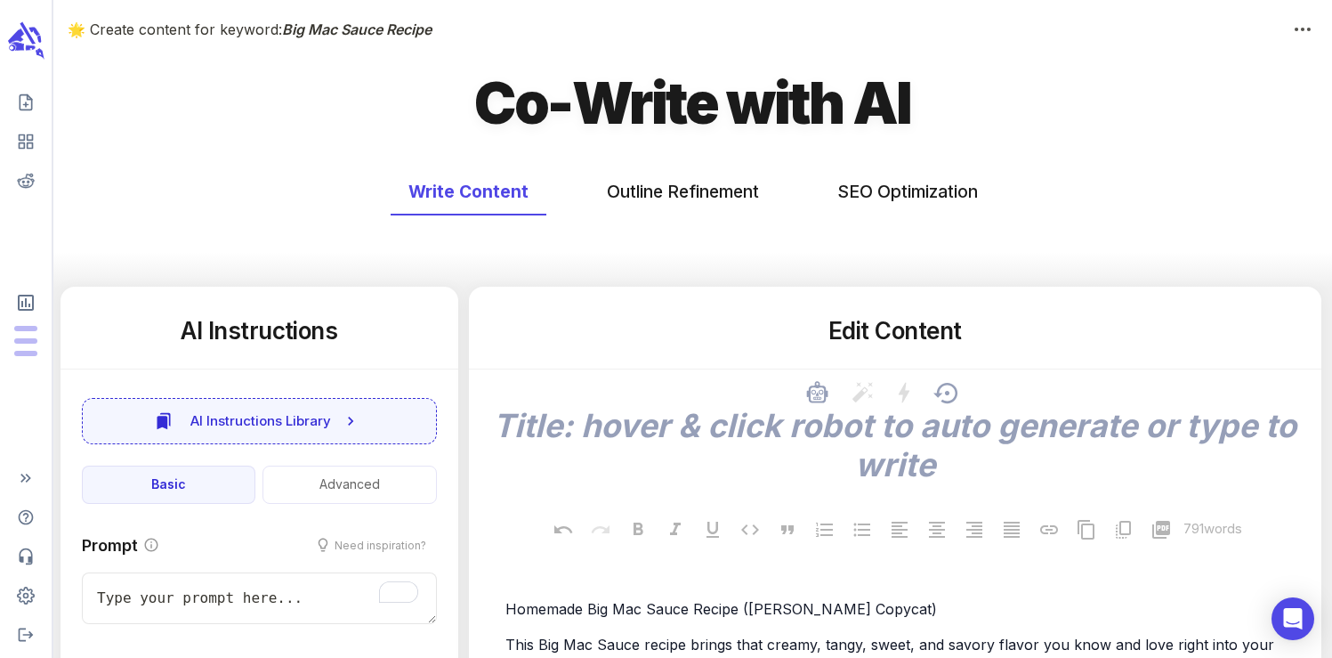
click at [660, 438] on textarea at bounding box center [895, 445] width 824 height 78
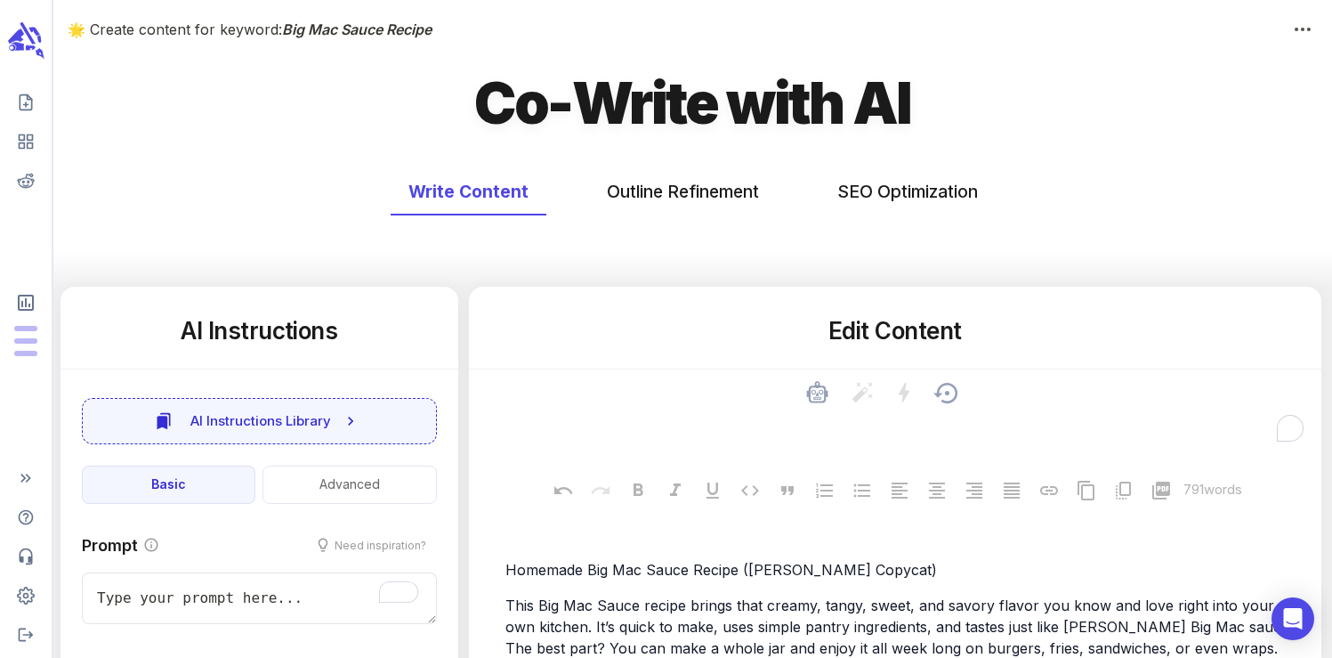
paste textarea "[PERSON_NAME] Big Mac sauce"
type textarea "x"
type textarea "[PERSON_NAME] Big Mac sauce"
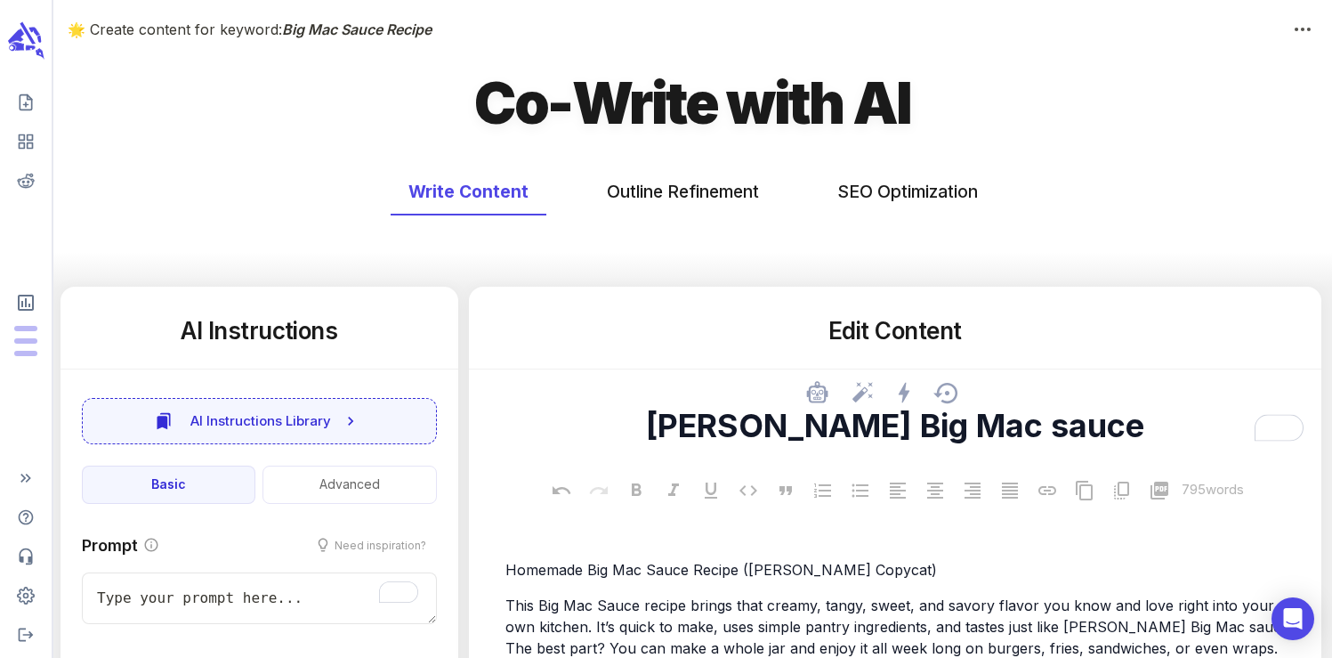
type textarea "x"
type textarea "[PERSON_NAME] Big Mac sauce"
click at [838, 194] on button "SEO Optimization" at bounding box center [908, 191] width 176 height 47
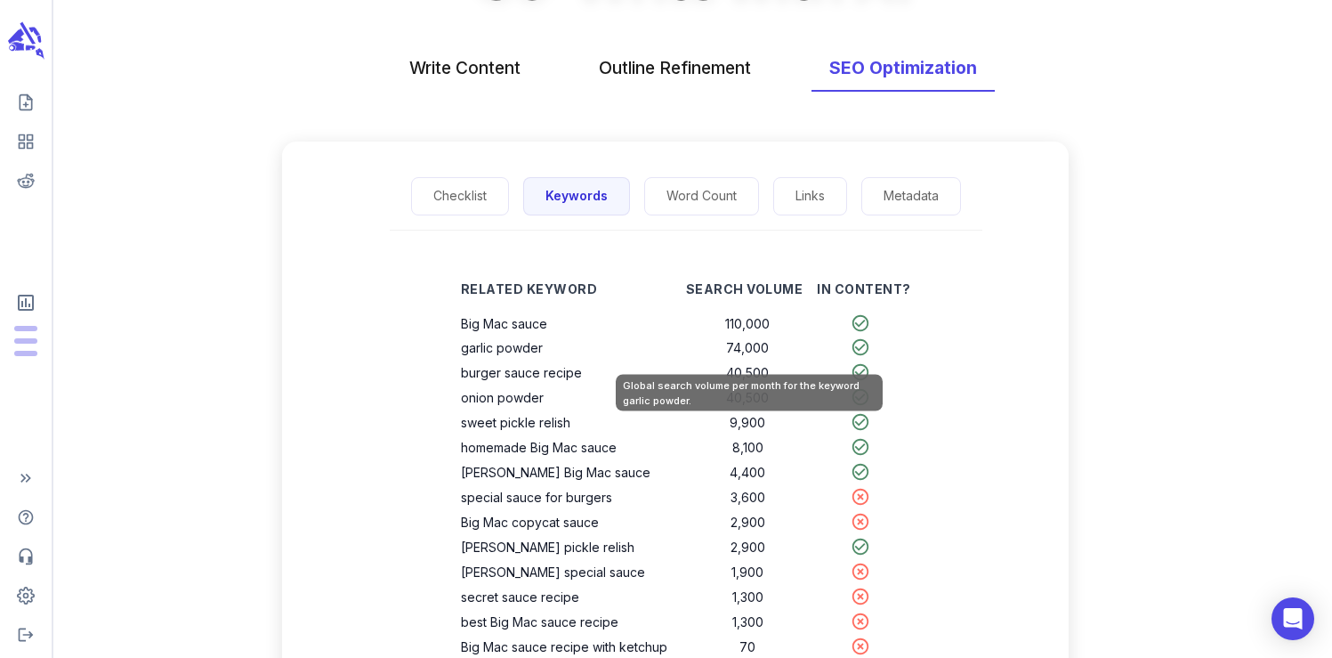
scroll to position [126, 0]
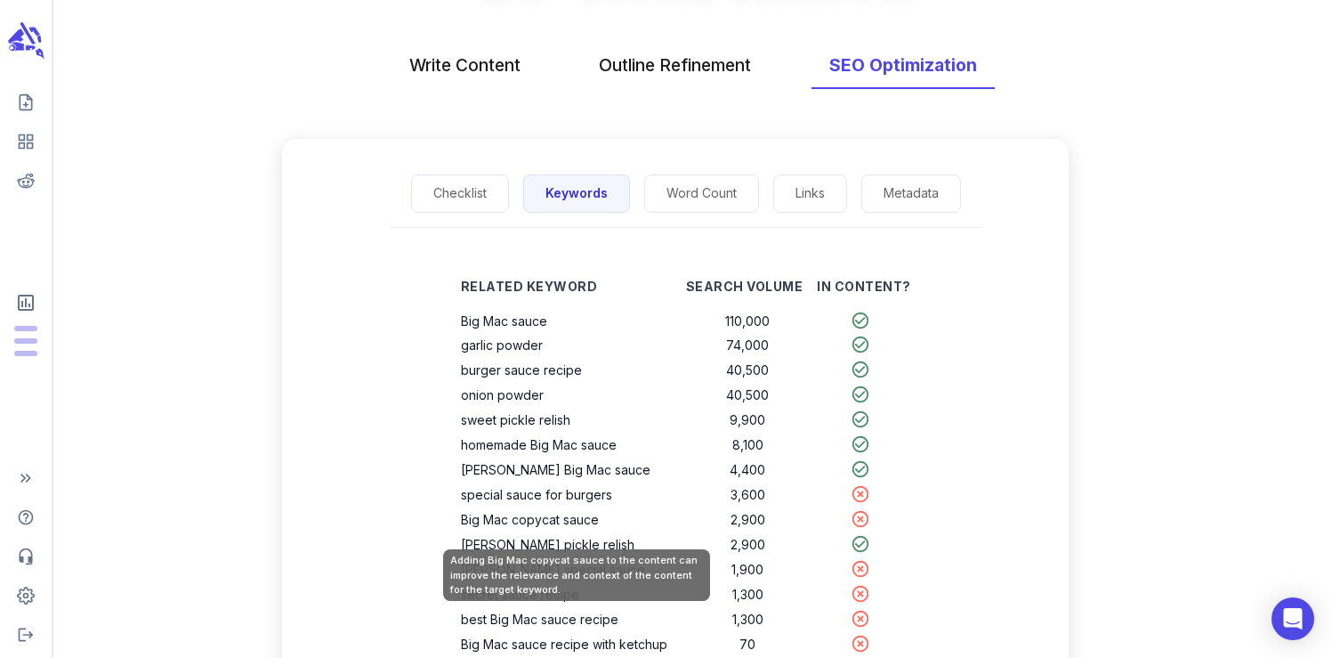
click at [585, 526] on th "Big Mac copycat sauce" at bounding box center [573, 519] width 225 height 25
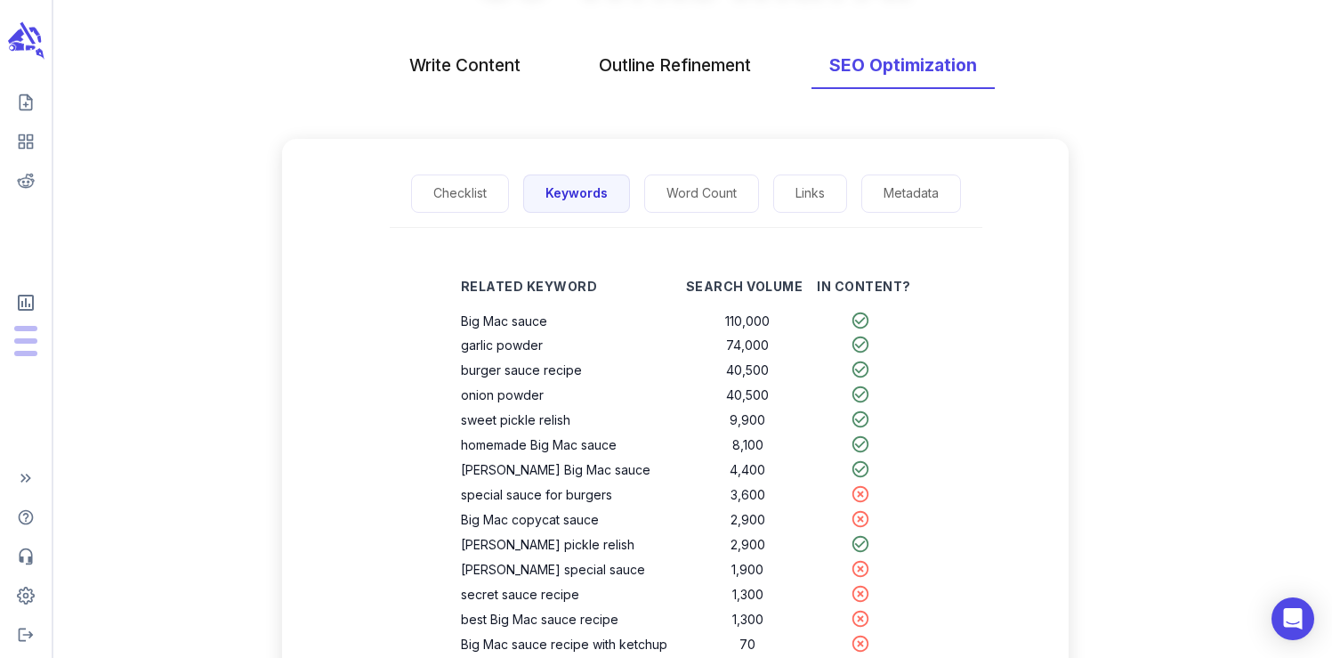
click at [433, 522] on div "Related Keyword Search Volume In Content? Big Mac sauce 110,000 garlic powder 7…" at bounding box center [686, 549] width 765 height 586
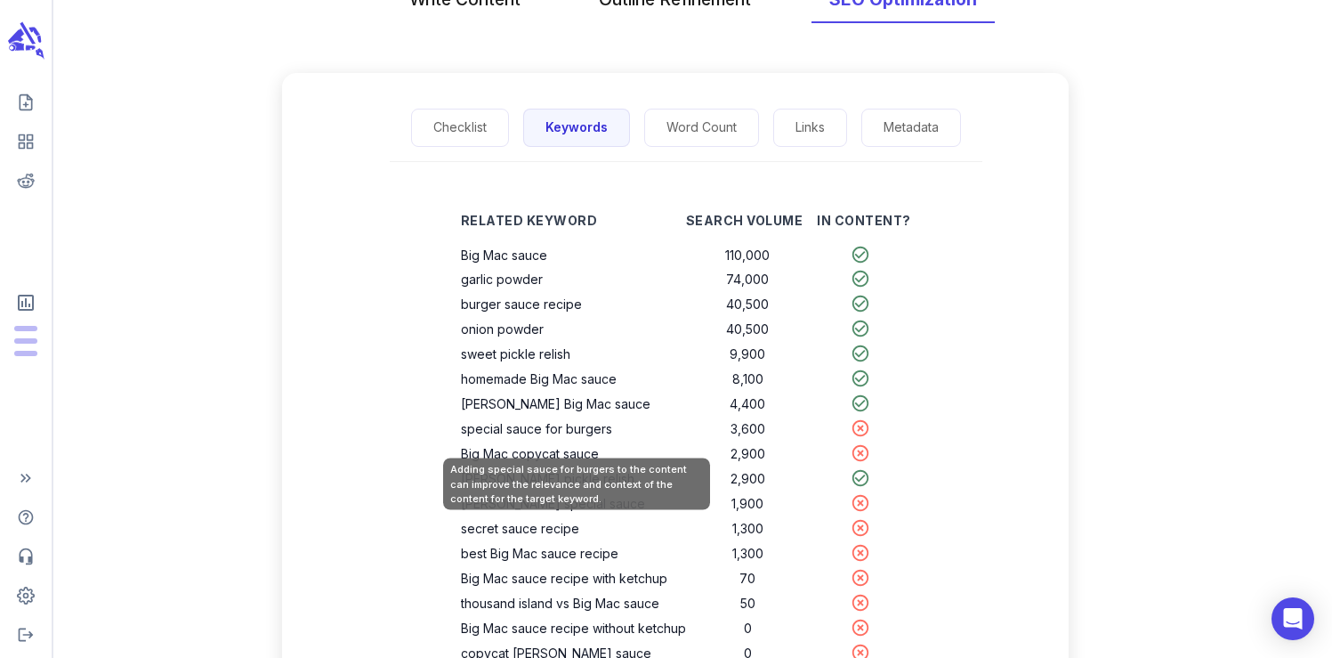
scroll to position [184, 0]
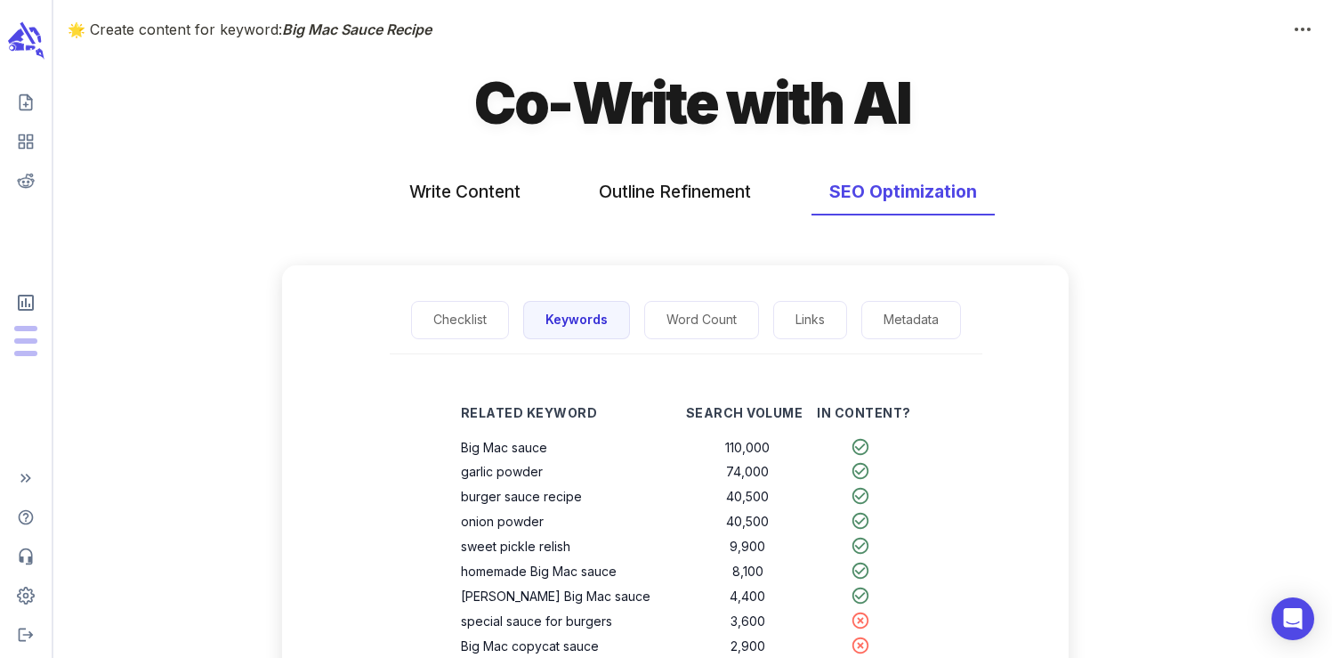
scroll to position [184, 0]
